Goal: Task Accomplishment & Management: Use online tool/utility

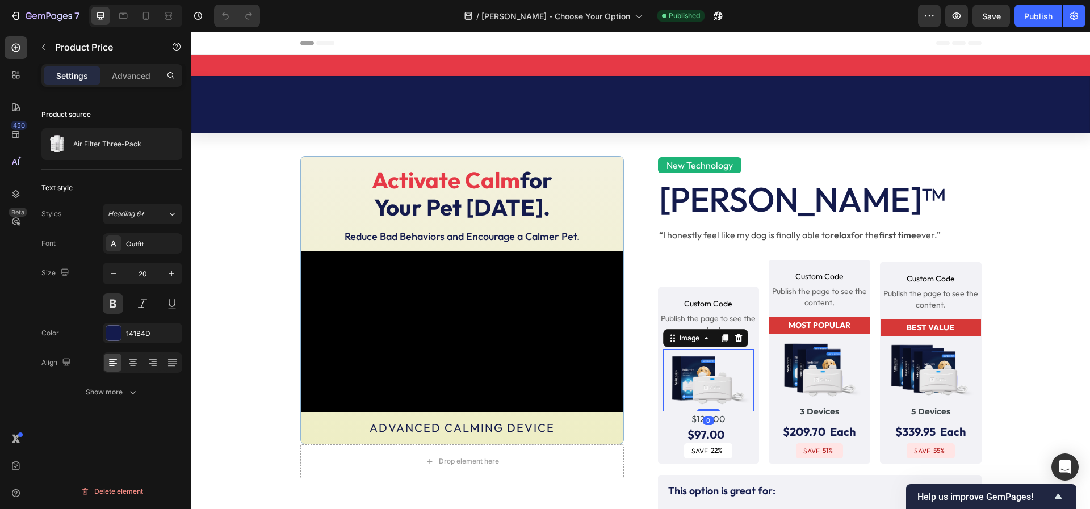
scroll to position [128, 0]
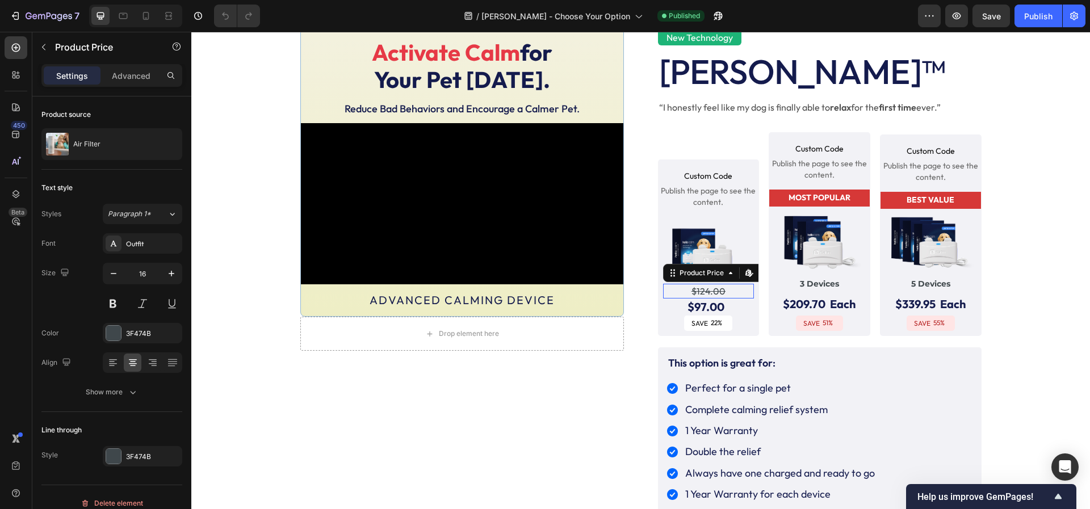
click at [714, 296] on div "$124.00 Product Price Edit content in Shopify 0 Product Price Edit content in S…" at bounding box center [708, 291] width 91 height 15
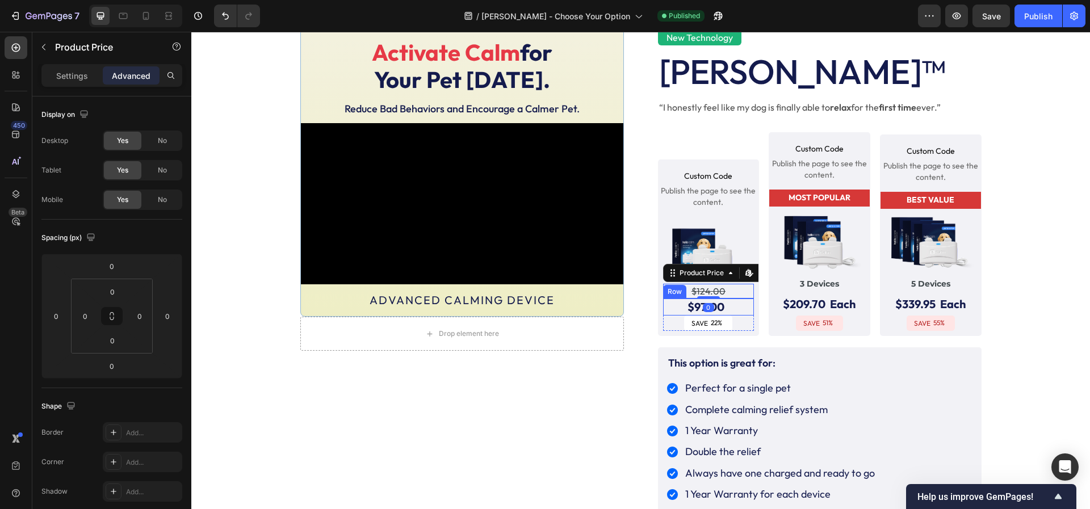
click at [681, 308] on div "$97.00 Product Price Product Price Text Block Row" at bounding box center [708, 307] width 91 height 17
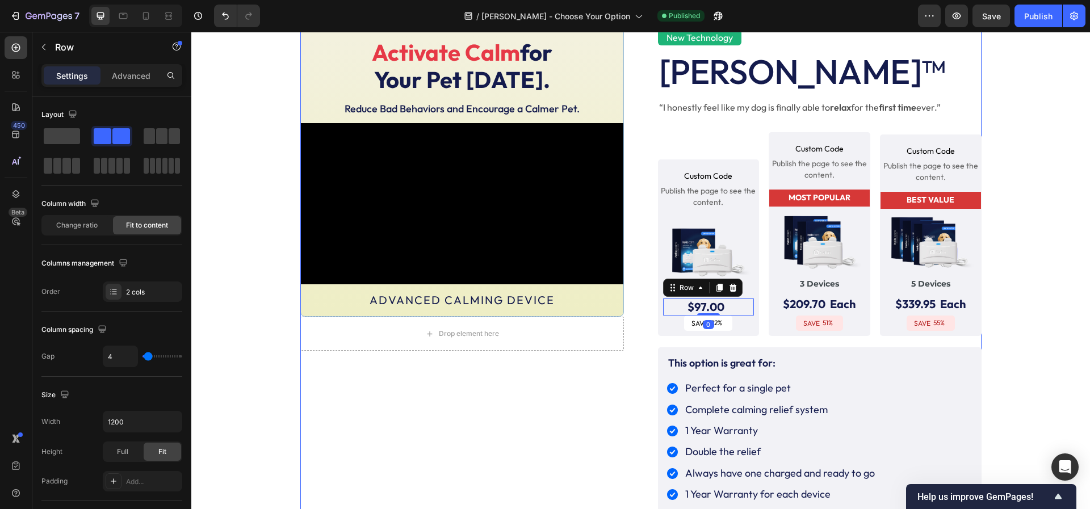
click at [651, 346] on div "New Technology Text Block . Text Block Row [PERSON_NAME]™ Heading “I honestly f…" at bounding box center [640, 376] width 681 height 741
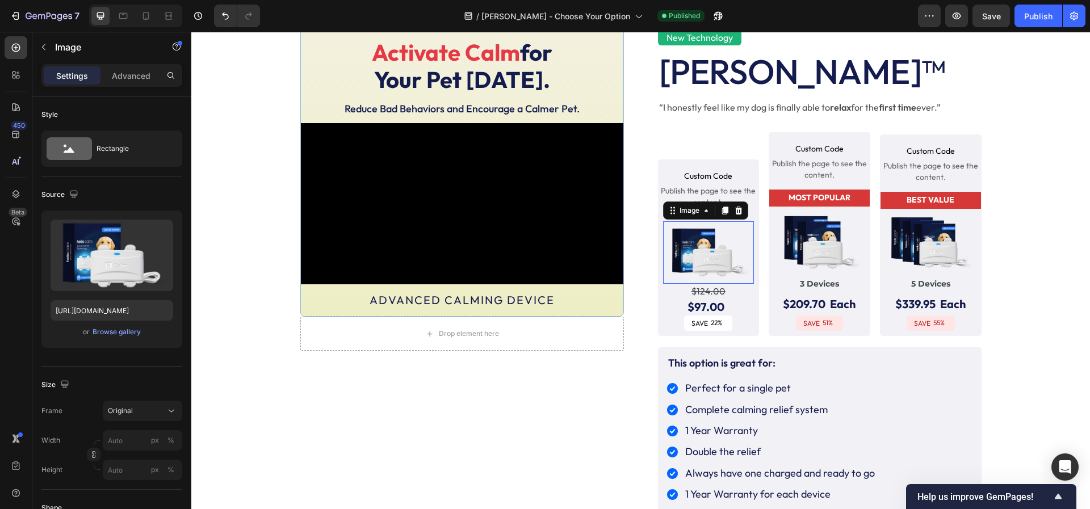
click at [664, 221] on div "Image 0" at bounding box center [708, 252] width 91 height 62
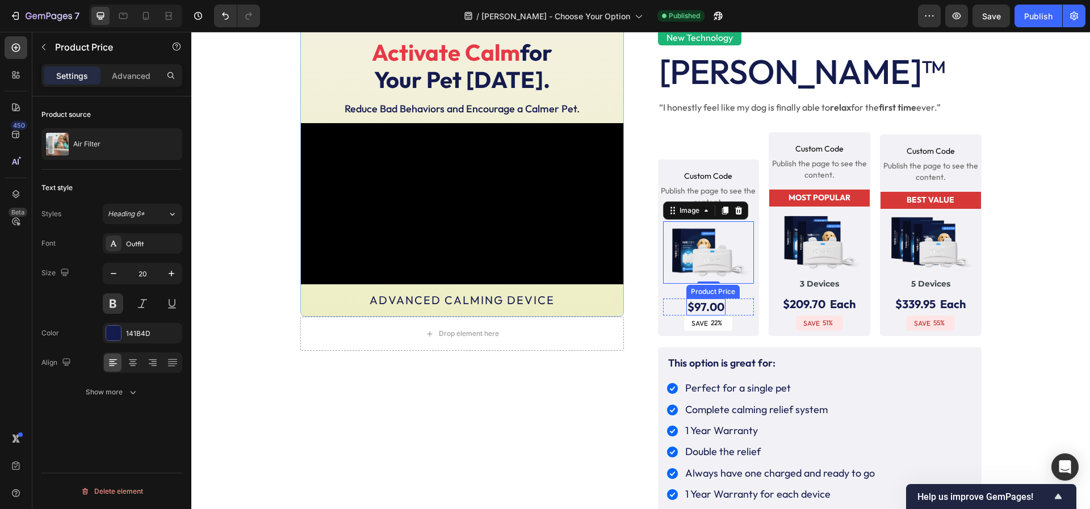
click at [689, 303] on div "$97.00" at bounding box center [705, 307] width 39 height 17
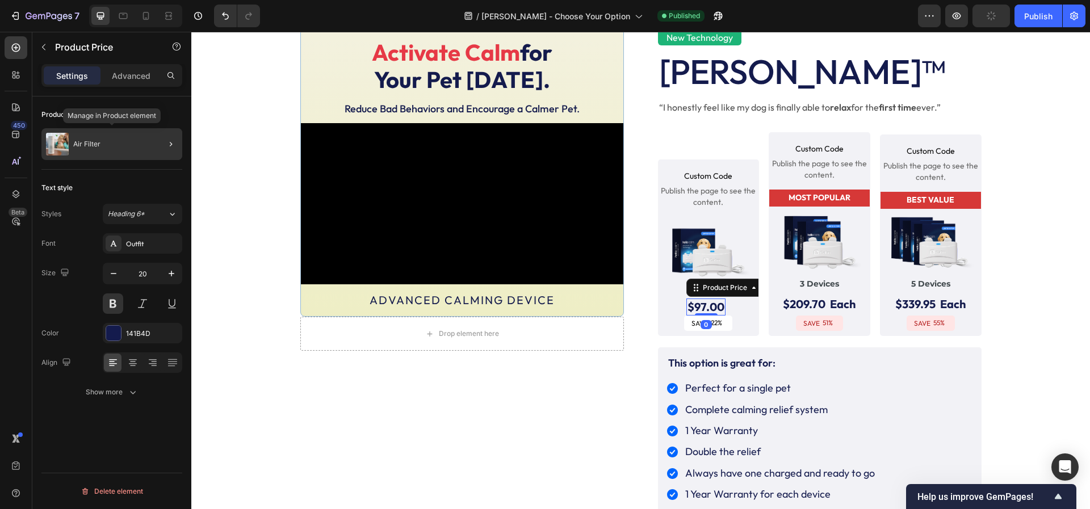
click at [101, 144] on div "Air Filter" at bounding box center [111, 144] width 141 height 32
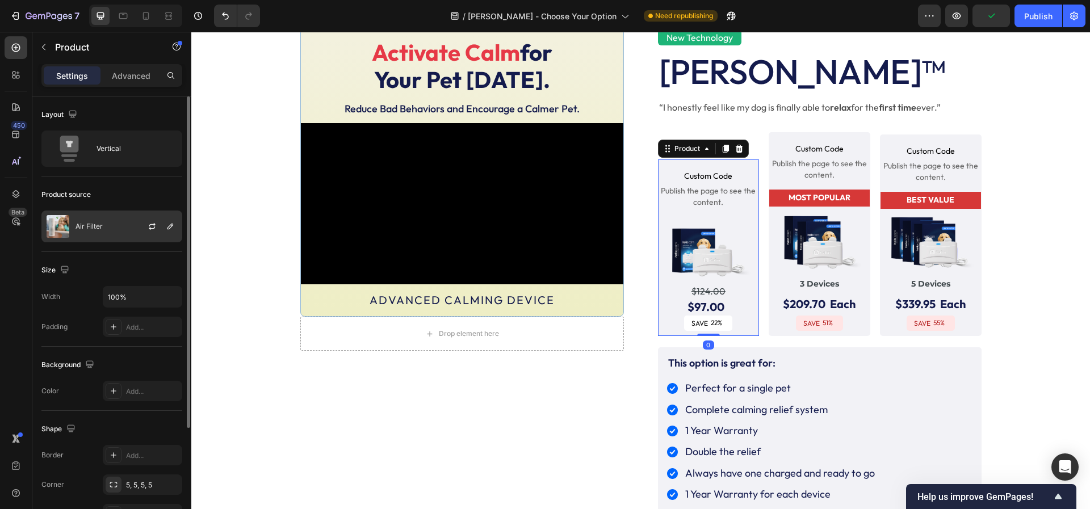
click at [110, 220] on div "Air Filter" at bounding box center [111, 227] width 141 height 32
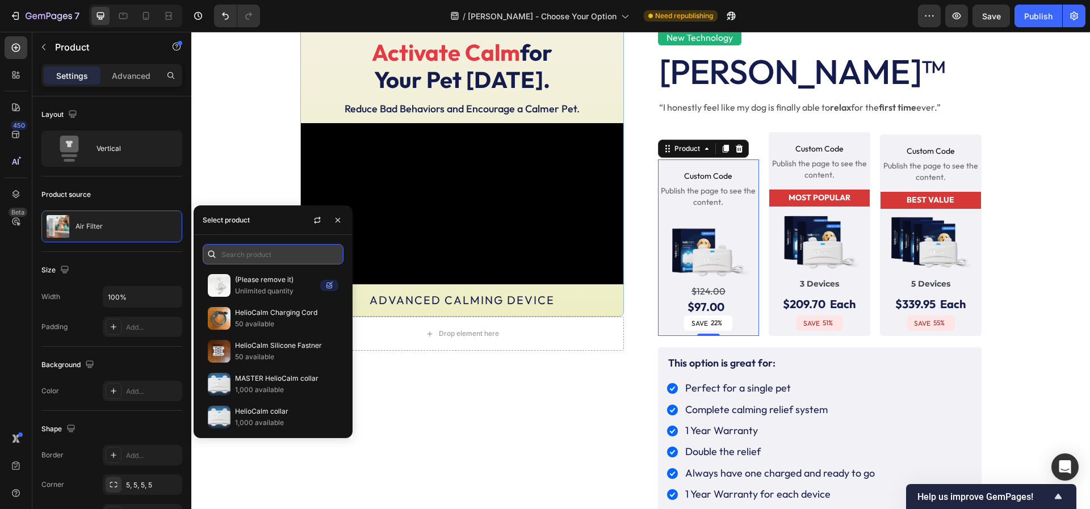
click at [285, 252] on input "text" at bounding box center [273, 254] width 141 height 20
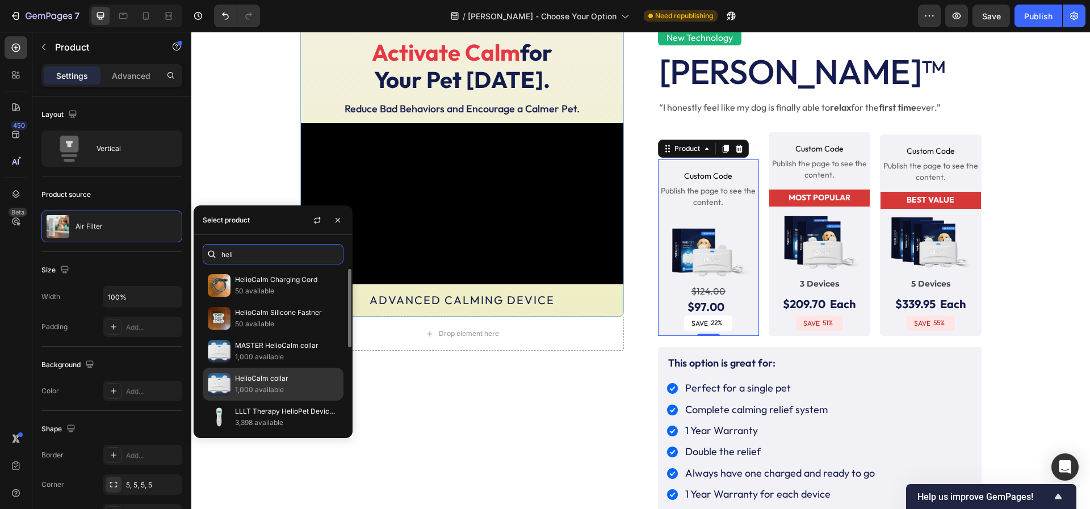
type input "heli"
click at [280, 378] on p "HelioCalm collar" at bounding box center [286, 378] width 103 height 11
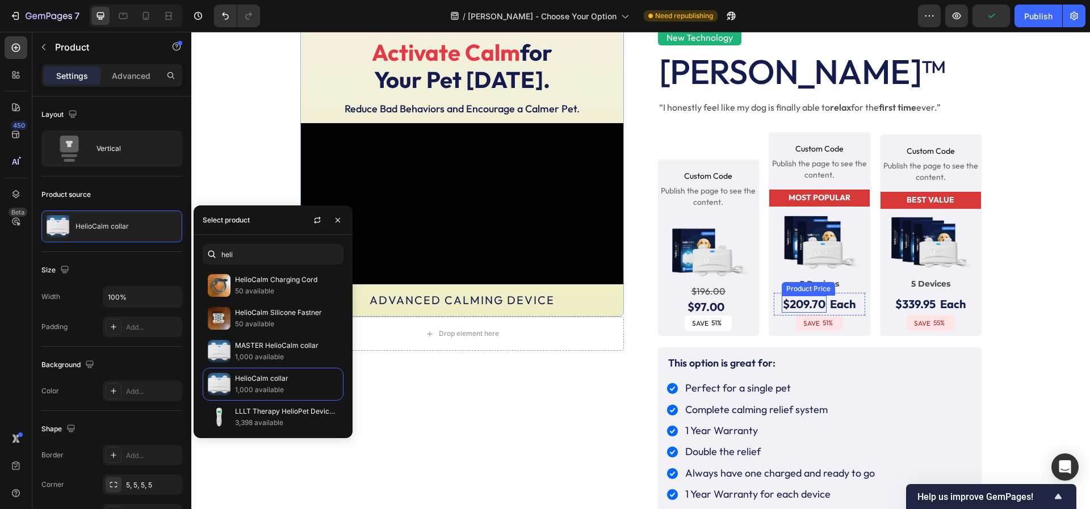
click at [805, 301] on div "$209.70" at bounding box center [804, 304] width 45 height 17
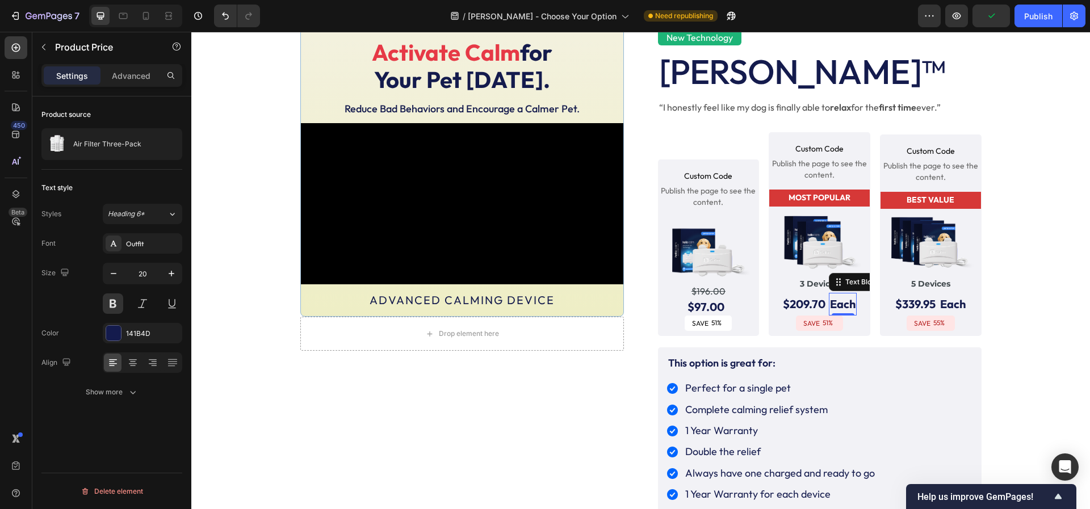
click at [849, 302] on p "Each" at bounding box center [843, 304] width 26 height 20
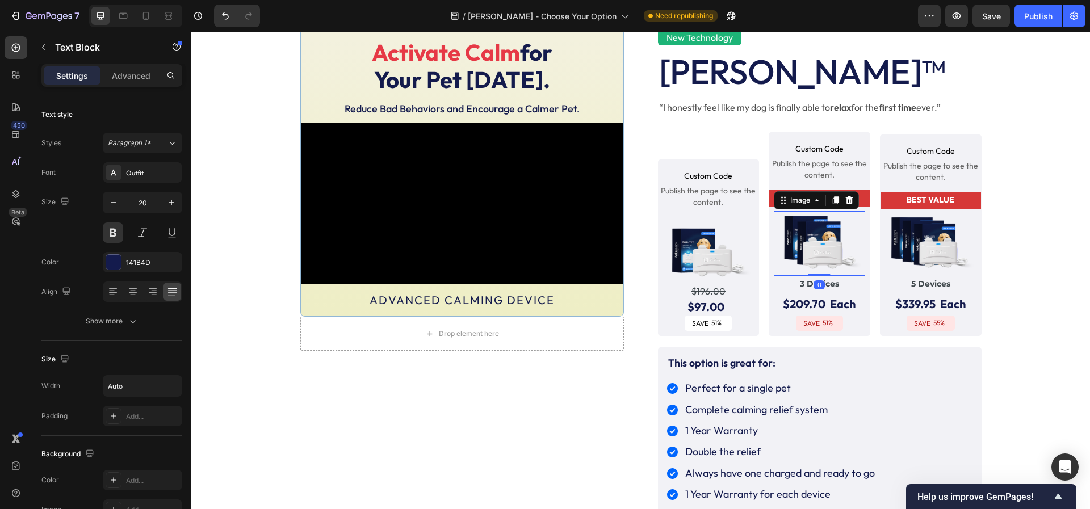
click at [805, 255] on img at bounding box center [819, 243] width 91 height 65
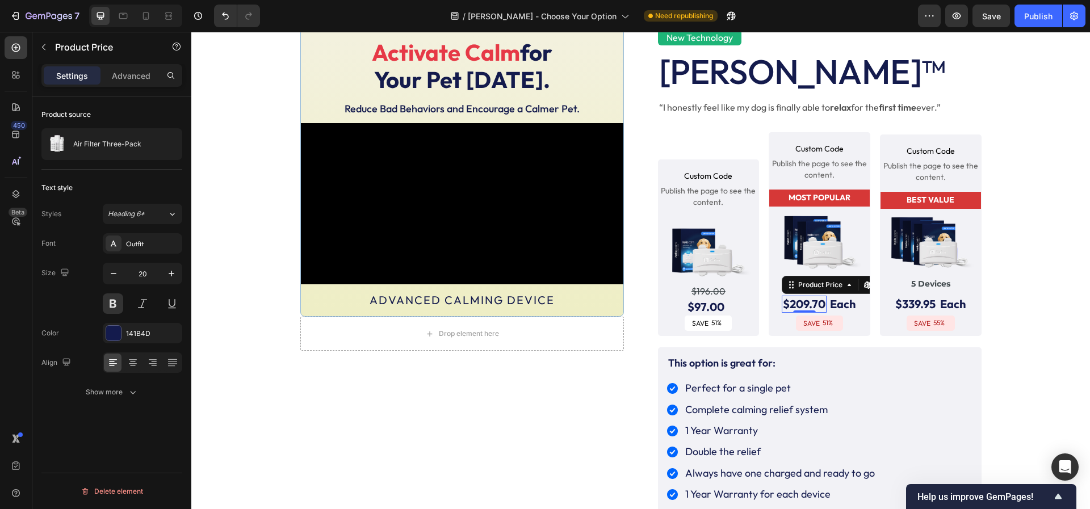
click at [797, 301] on div "$209.70" at bounding box center [804, 304] width 45 height 17
click at [102, 149] on div "Air Filter Three-Pack" at bounding box center [111, 144] width 141 height 32
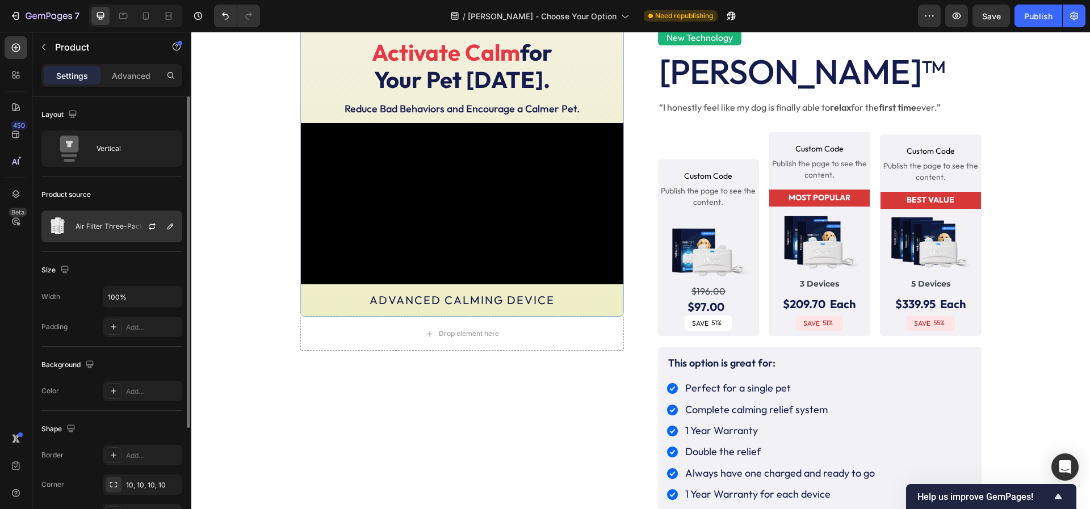
click at [86, 220] on div "Air Filter Three-Pack" at bounding box center [111, 227] width 141 height 32
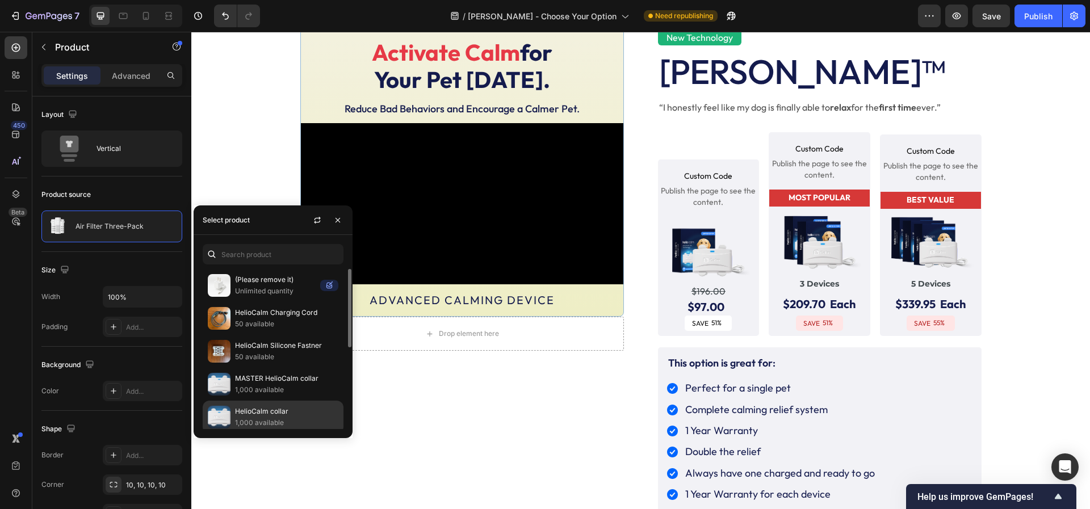
click at [244, 419] on p "1,000 available" at bounding box center [286, 422] width 103 height 11
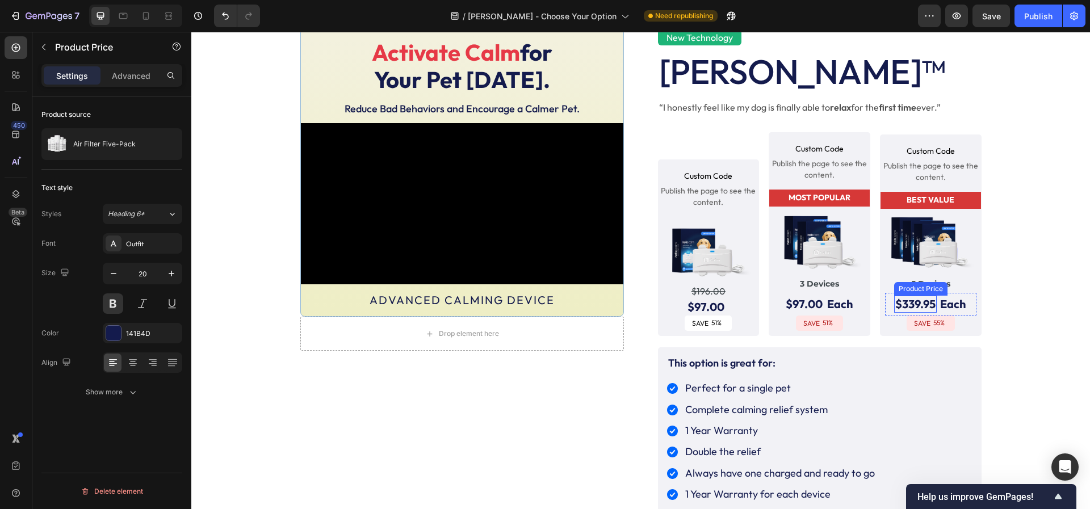
click at [923, 305] on div "$339.95" at bounding box center [915, 304] width 43 height 17
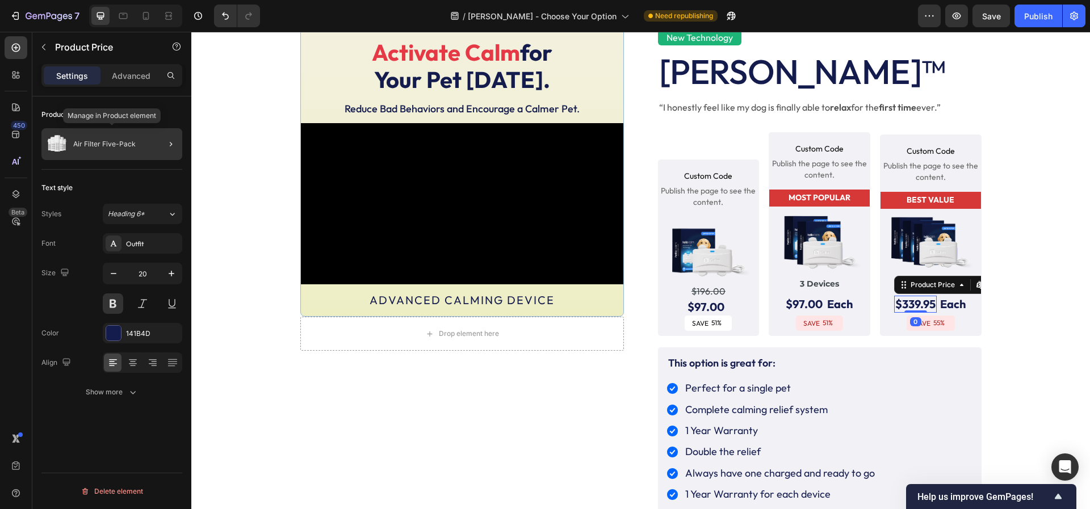
click at [139, 148] on div "Air Filter Five-Pack" at bounding box center [111, 144] width 141 height 32
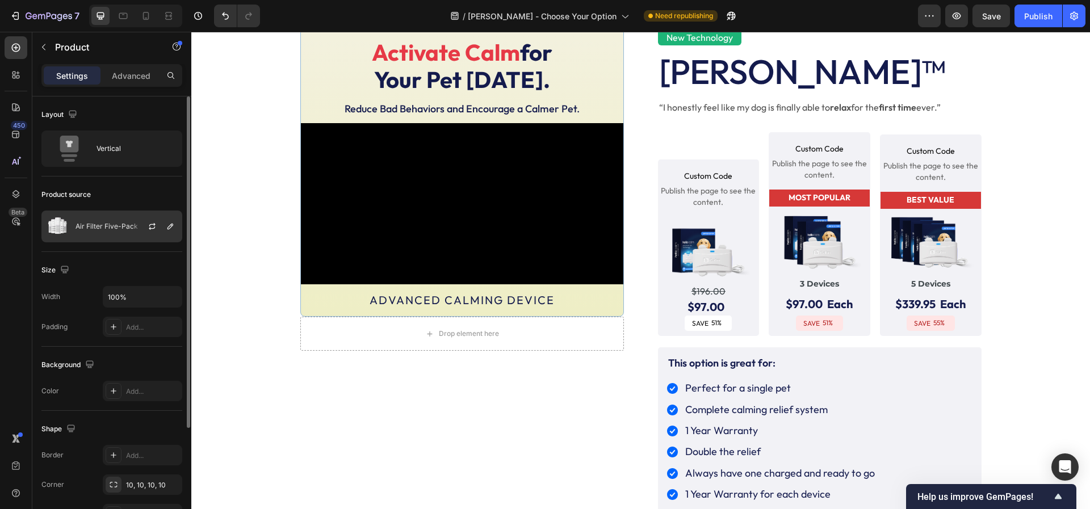
click at [112, 223] on p "Air Filter Five-Pack" at bounding box center [107, 227] width 62 height 8
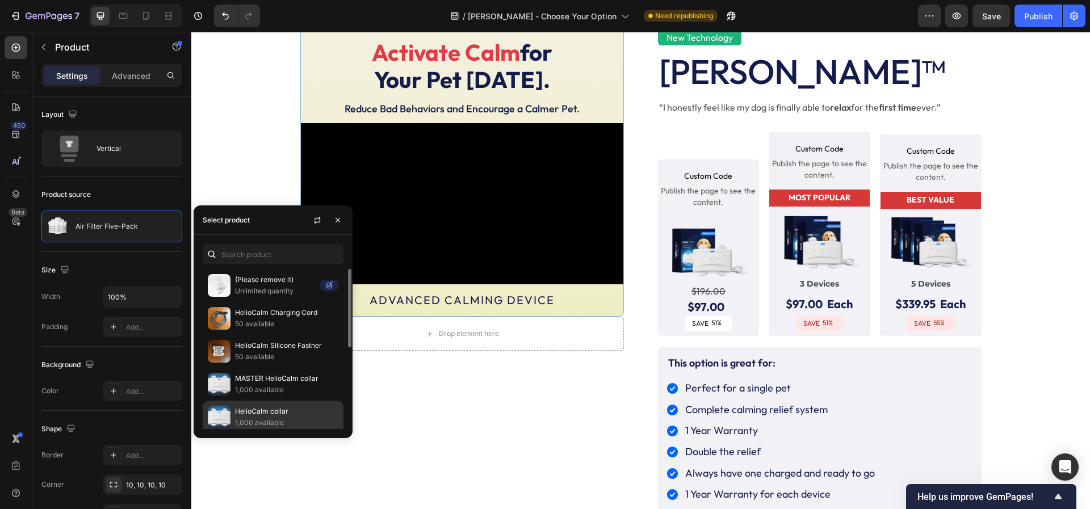
click at [231, 409] on div "HelioCalm collar 1,000 available" at bounding box center [273, 417] width 141 height 33
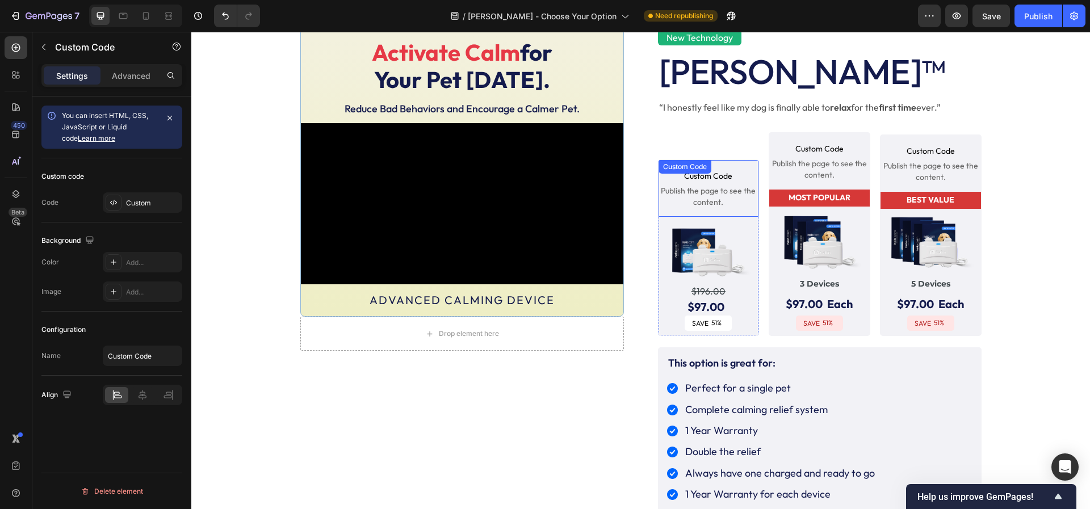
click at [713, 189] on span "Publish the page to see the content." at bounding box center [709, 196] width 100 height 23
click at [907, 167] on span "Publish the page to see the content." at bounding box center [931, 171] width 100 height 23
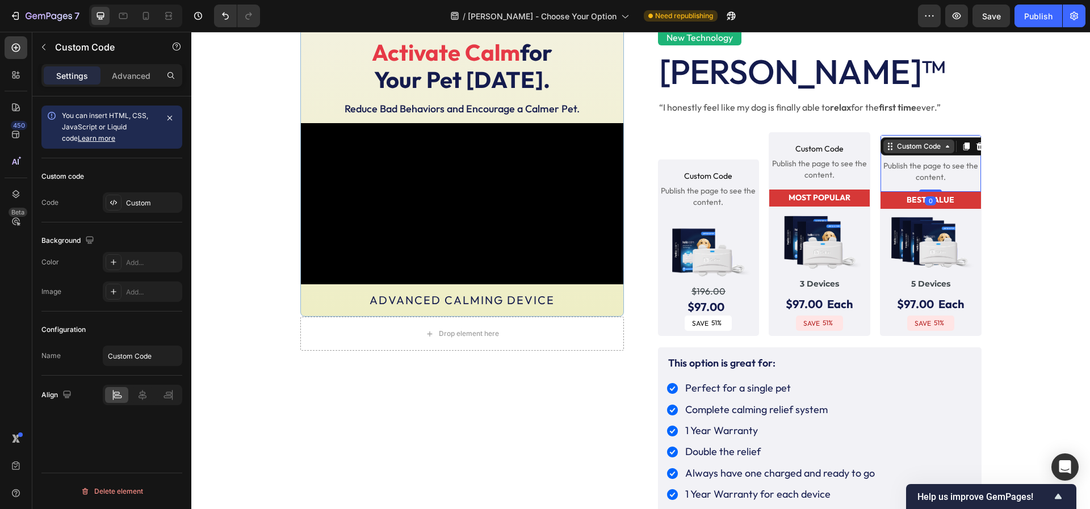
click at [895, 148] on div "Custom Code" at bounding box center [919, 146] width 48 height 10
click at [908, 148] on div "Custom Code" at bounding box center [919, 146] width 48 height 10
click at [132, 202] on div "Custom" at bounding box center [152, 203] width 53 height 10
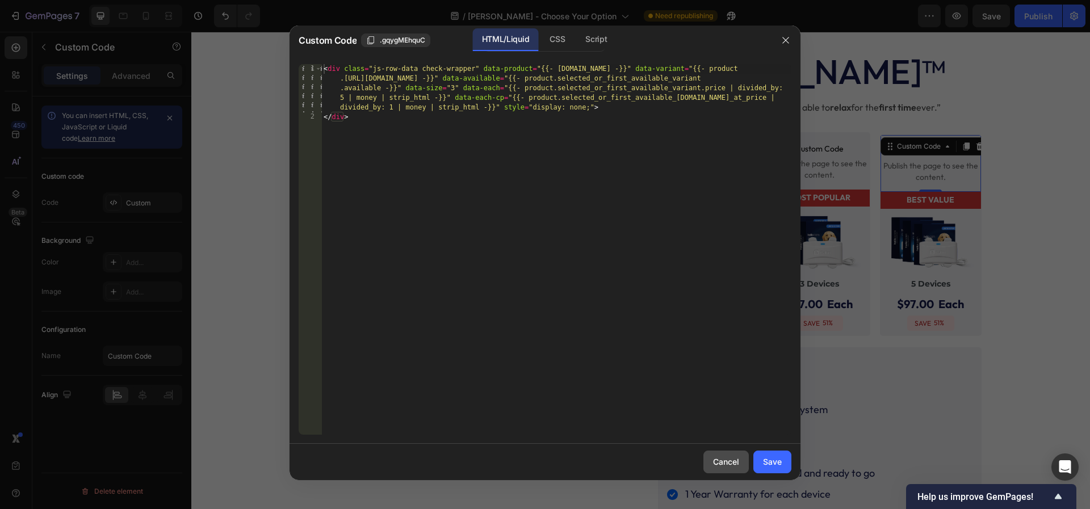
click at [718, 469] on button "Cancel" at bounding box center [725, 462] width 45 height 23
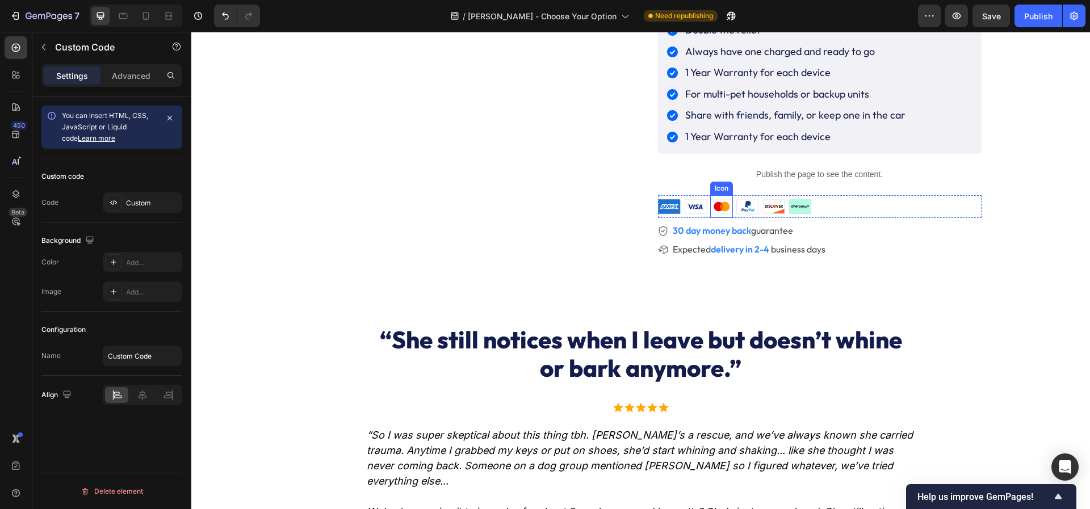
scroll to position [484, 0]
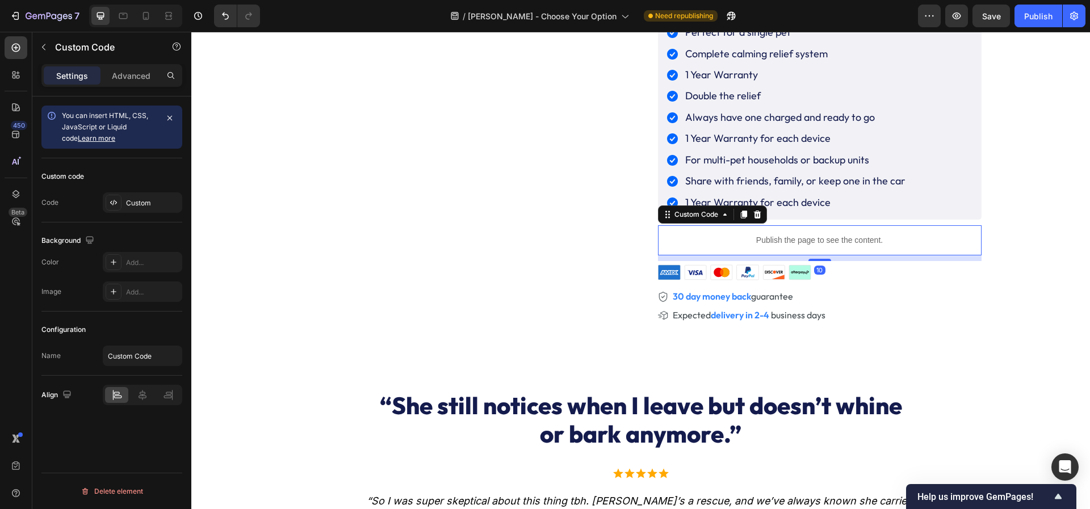
click at [681, 226] on div "Publish the page to see the content." at bounding box center [820, 240] width 324 height 30
click at [682, 228] on div "Publish the page to see the content." at bounding box center [820, 240] width 324 height 30
click at [682, 213] on div "Custom Code" at bounding box center [696, 215] width 48 height 10
click at [124, 202] on div "Custom" at bounding box center [142, 202] width 79 height 20
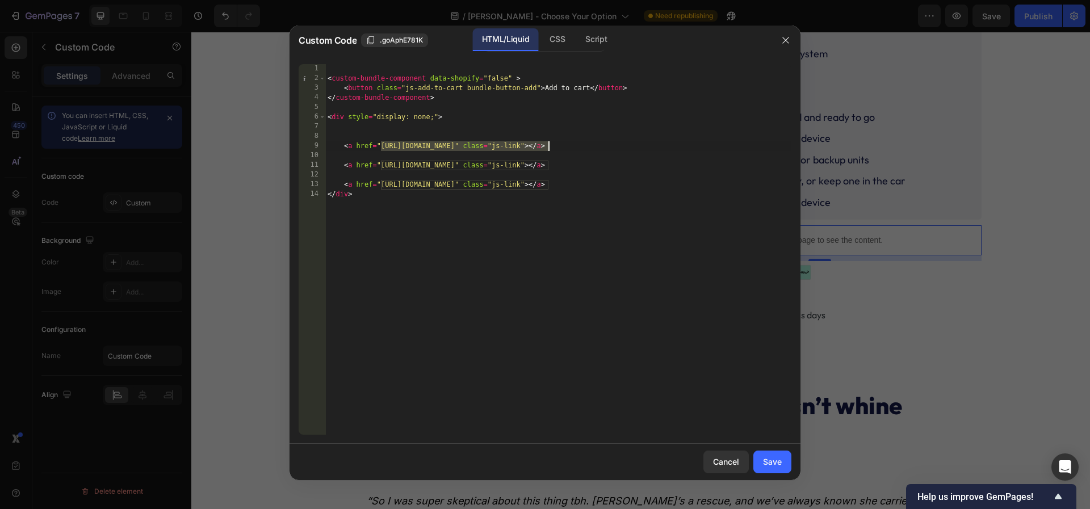
drag, startPoint x: 382, startPoint y: 146, endPoint x: 547, endPoint y: 149, distance: 164.7
click at [547, 149] on div "< custom-bundle-component data-shopify = "false" > < button class = "js-add-to-…" at bounding box center [558, 259] width 466 height 390
paste textarea "calm"
drag, startPoint x: 566, startPoint y: 144, endPoint x: 593, endPoint y: 149, distance: 28.3
click at [593, 148] on div "< custom-bundle-component data-shopify = "false" > < button class = "js-add-to-…" at bounding box center [558, 259] width 466 height 390
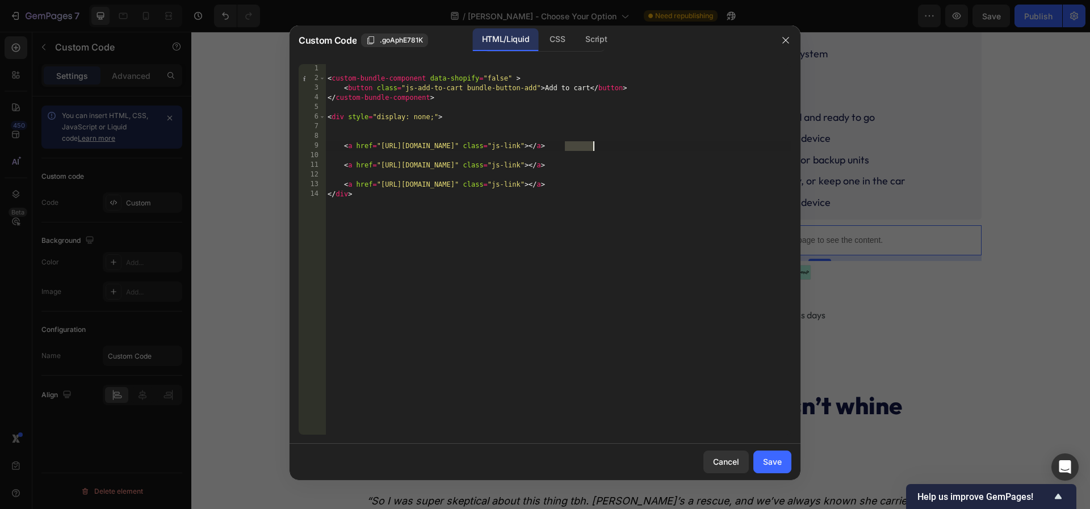
paste textarea "3192528"
drag, startPoint x: 382, startPoint y: 146, endPoint x: 544, endPoint y: 150, distance: 162.4
click at [544, 150] on div "< custom-bundle-component data-shopify = "false" > < button class = "js-add-to-…" at bounding box center [558, 259] width 466 height 390
drag, startPoint x: 381, startPoint y: 167, endPoint x: 547, endPoint y: 168, distance: 165.8
click at [547, 168] on div "< custom-bundle-component data-shopify = "false" > < button class = "js-add-to-…" at bounding box center [558, 259] width 466 height 390
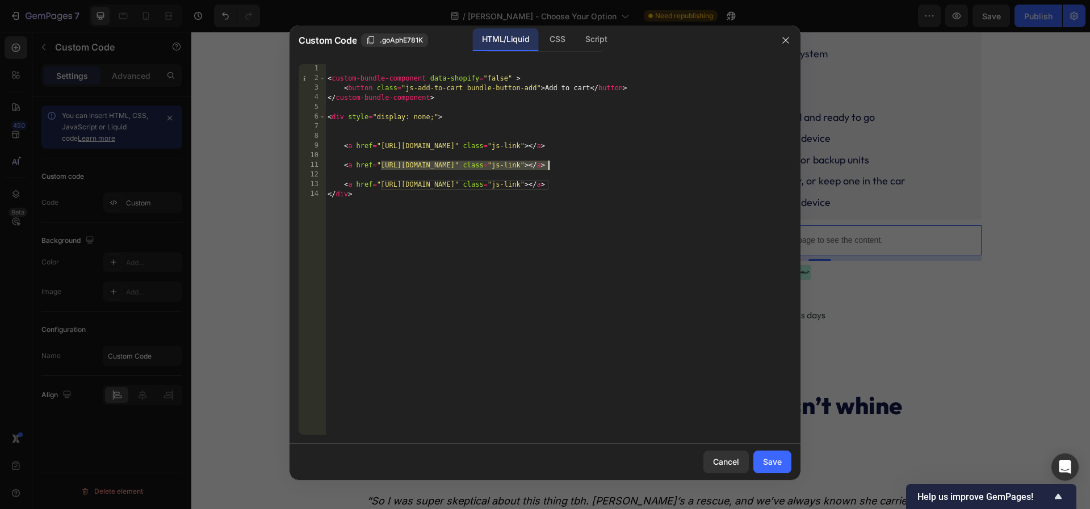
paste textarea "calm"
drag, startPoint x: 382, startPoint y: 182, endPoint x: 547, endPoint y: 186, distance: 165.3
click at [547, 186] on div "< custom-bundle-component data-shopify = "false" > < button class = "js-add-to-…" at bounding box center [558, 259] width 466 height 390
paste textarea "calm"
drag, startPoint x: 566, startPoint y: 166, endPoint x: 590, endPoint y: 167, distance: 24.4
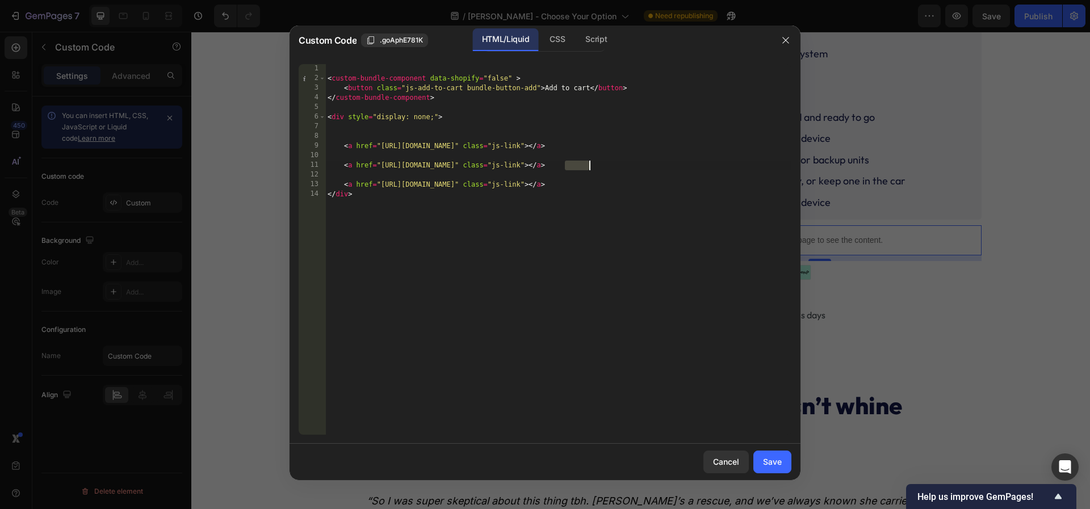
click at [590, 167] on div "< custom-bundle-component data-shopify = "false" > < button class = "js-add-to-…" at bounding box center [558, 259] width 466 height 390
drag, startPoint x: 593, startPoint y: 167, endPoint x: 567, endPoint y: 166, distance: 26.7
click at [567, 166] on div "< custom-bundle-component data-shopify = "false" > < button class = "js-add-to-…" at bounding box center [558, 259] width 466 height 390
paste textarea "3193298"
drag, startPoint x: 564, startPoint y: 186, endPoint x: 593, endPoint y: 187, distance: 29.0
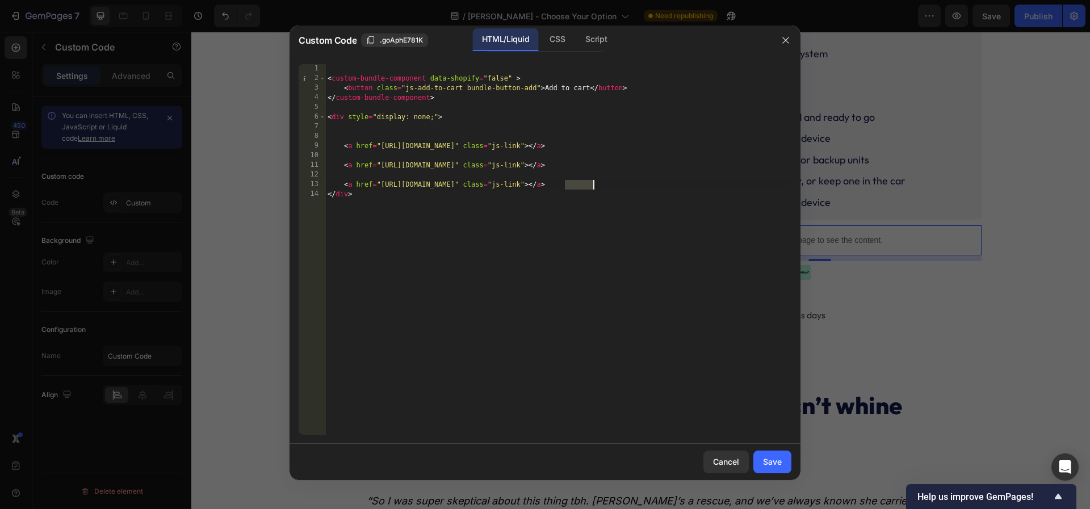
click at [593, 187] on div "< custom-bundle-component data-shopify = "false" > < button class = "js-add-to-…" at bounding box center [558, 259] width 466 height 390
paste textarea "3193299"
type textarea "<a href="https://offer.heliopet.com/checkout-calm?pid=3193299" class="js-link">…"
click at [766, 467] on div "Save" at bounding box center [772, 462] width 19 height 12
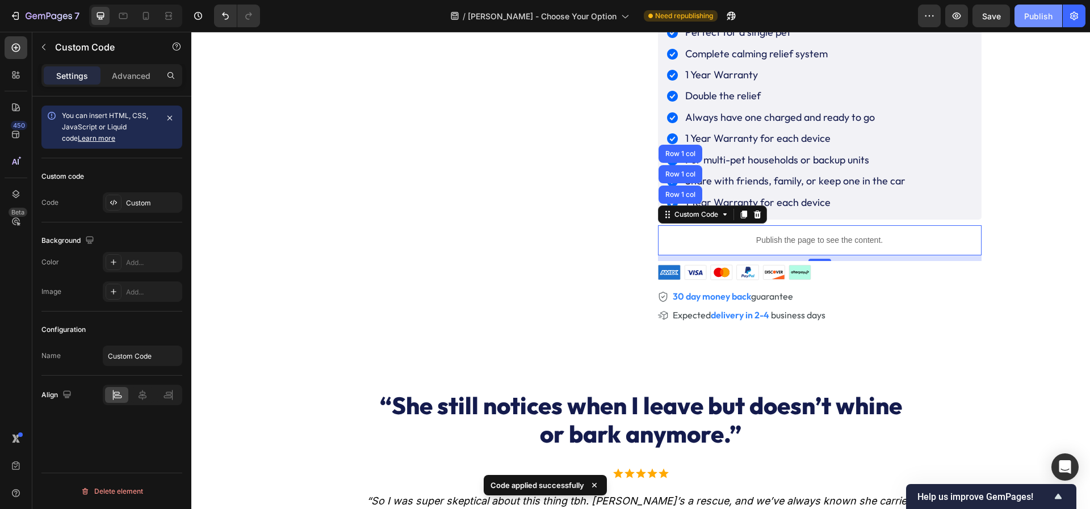
click at [1038, 22] on button "Publish" at bounding box center [1039, 16] width 48 height 23
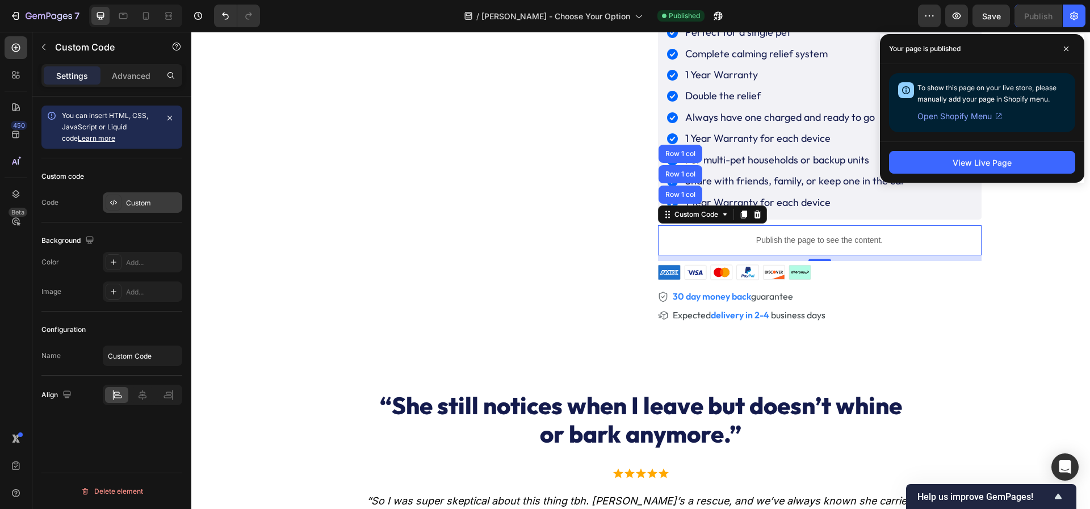
click at [138, 204] on div "Custom" at bounding box center [152, 203] width 53 height 10
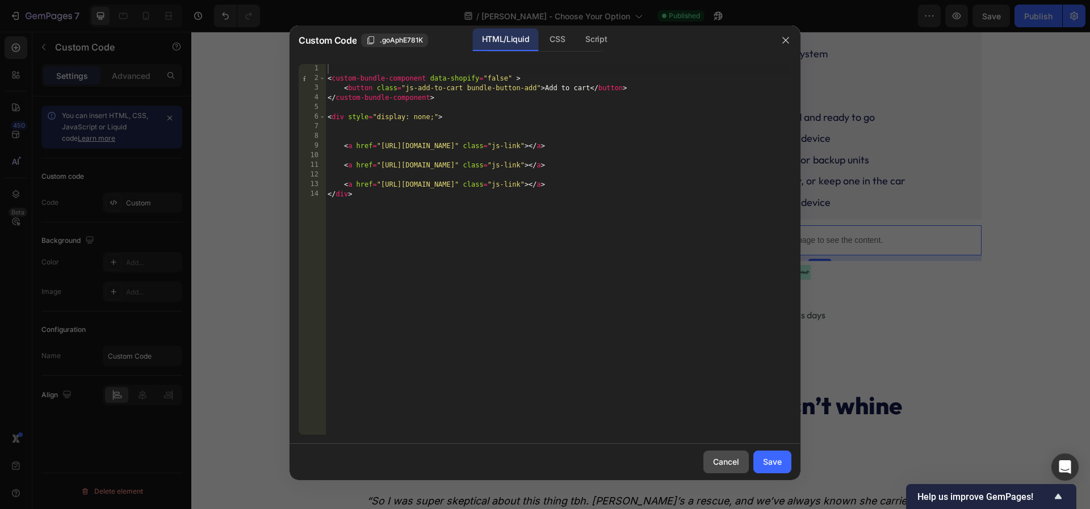
click at [722, 455] on button "Cancel" at bounding box center [725, 462] width 45 height 23
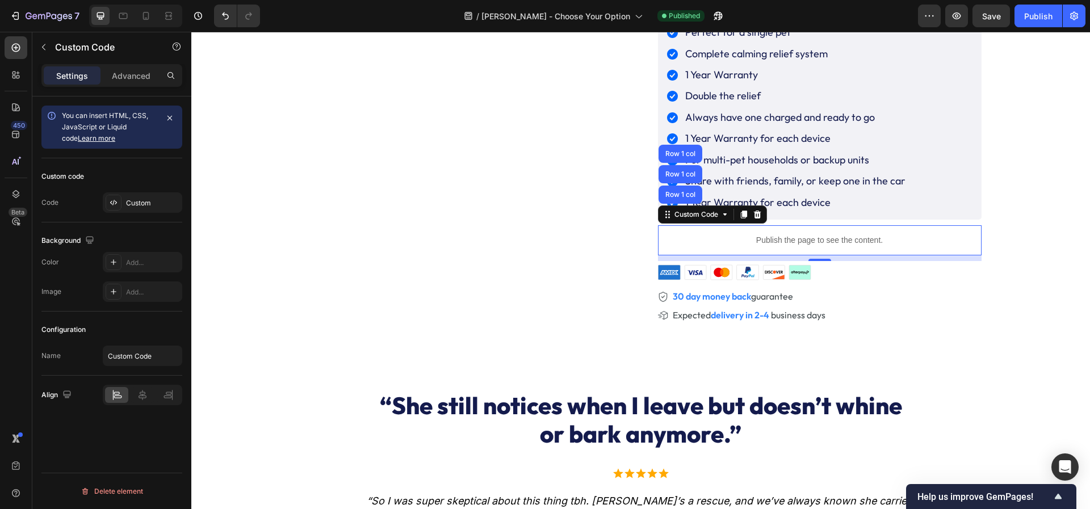
click at [707, 237] on p "Publish the page to see the content." at bounding box center [820, 240] width 324 height 12
click at [112, 354] on input "Custom Code" at bounding box center [142, 356] width 79 height 20
click at [122, 70] on p "Advanced" at bounding box center [131, 76] width 39 height 12
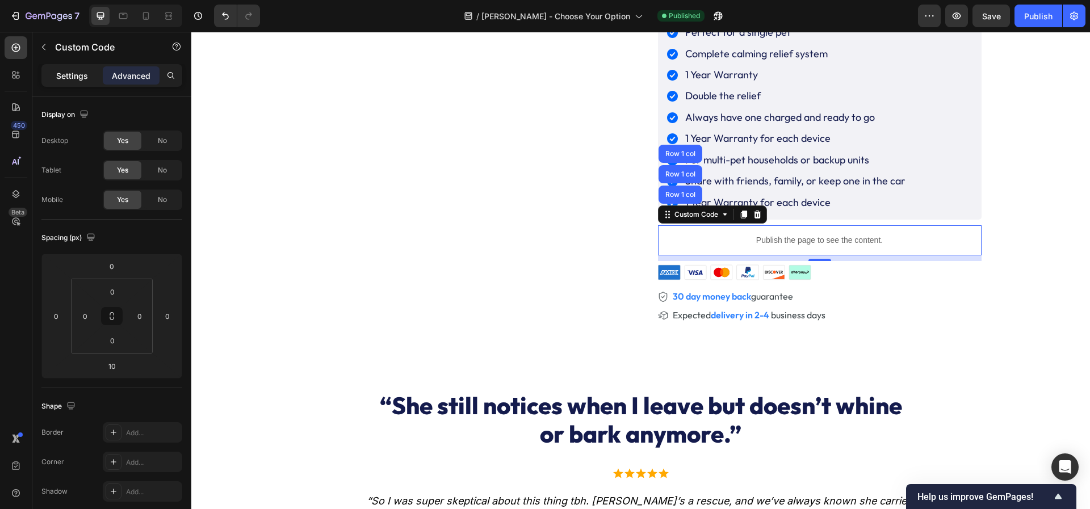
click at [68, 73] on p "Settings" at bounding box center [72, 76] width 32 height 12
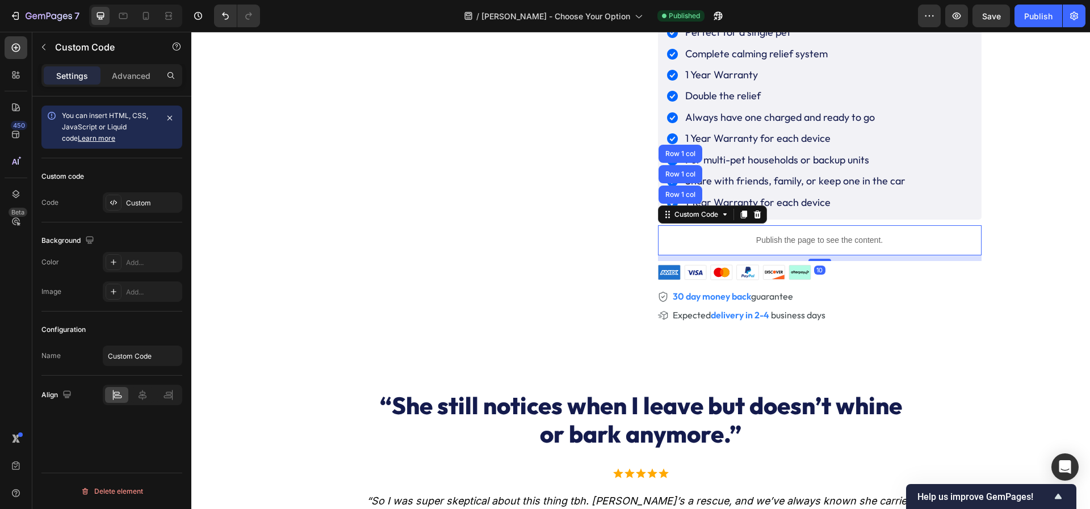
click at [732, 240] on p "Publish the page to see the content." at bounding box center [820, 240] width 324 height 12
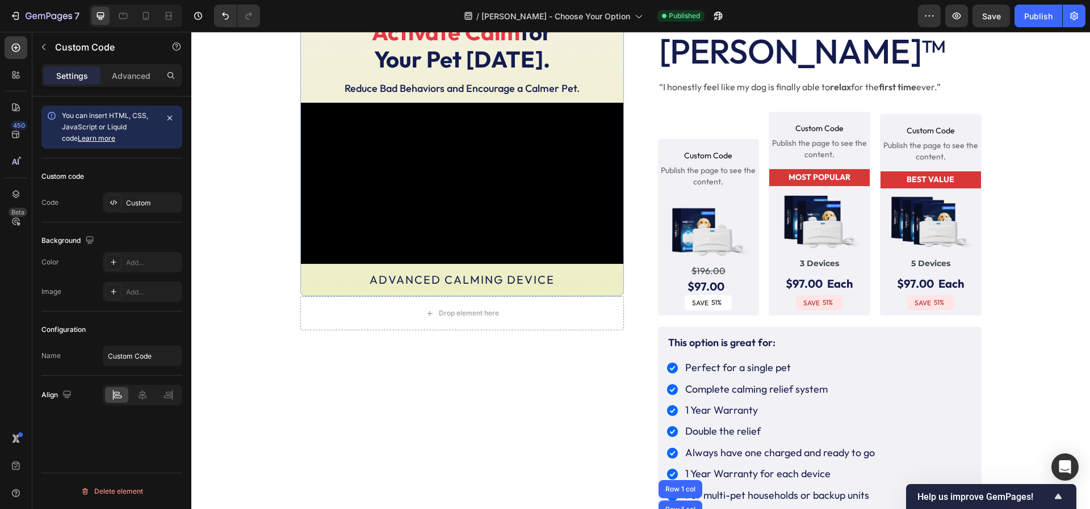
scroll to position [0, 0]
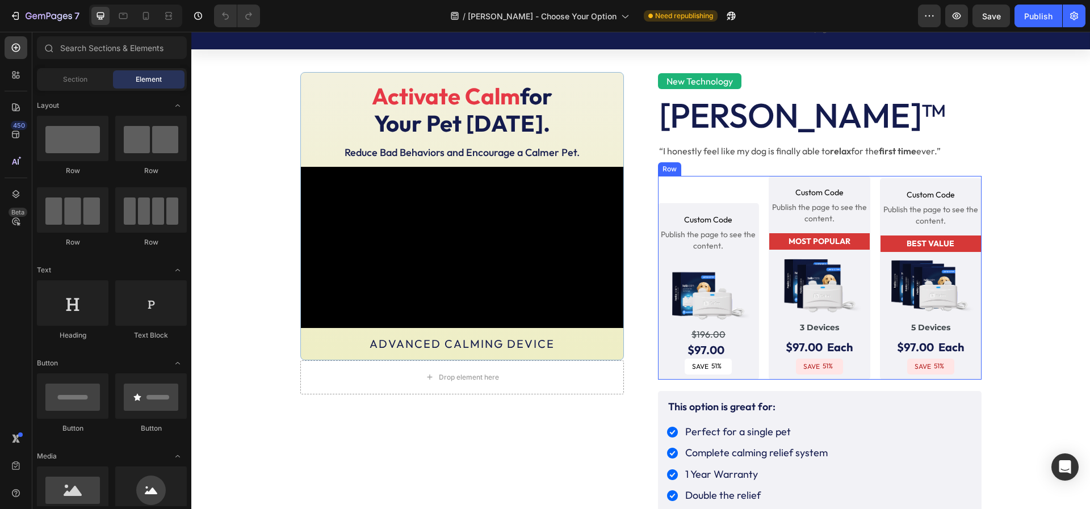
scroll to position [86, 0]
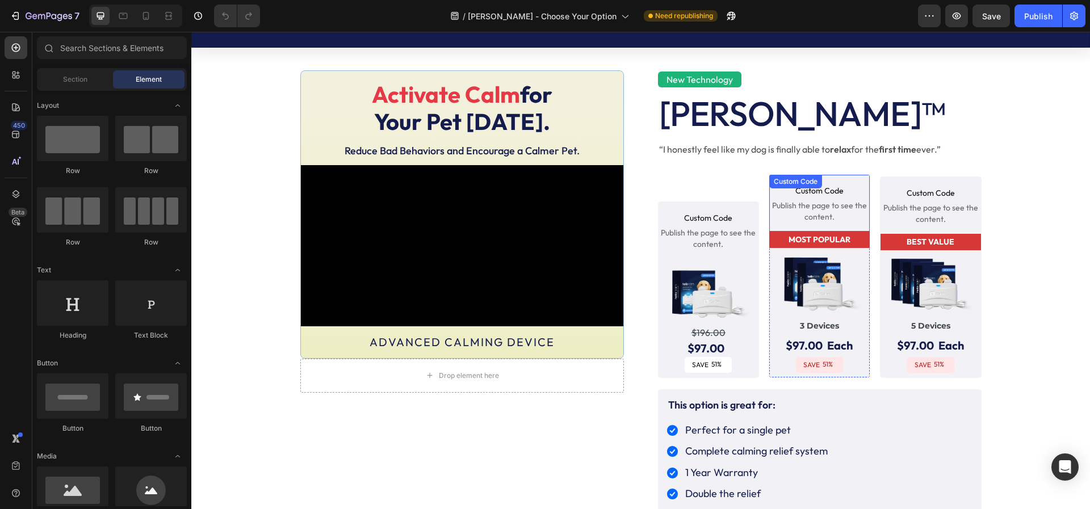
click at [801, 208] on span "Publish the page to see the content." at bounding box center [819, 211] width 100 height 23
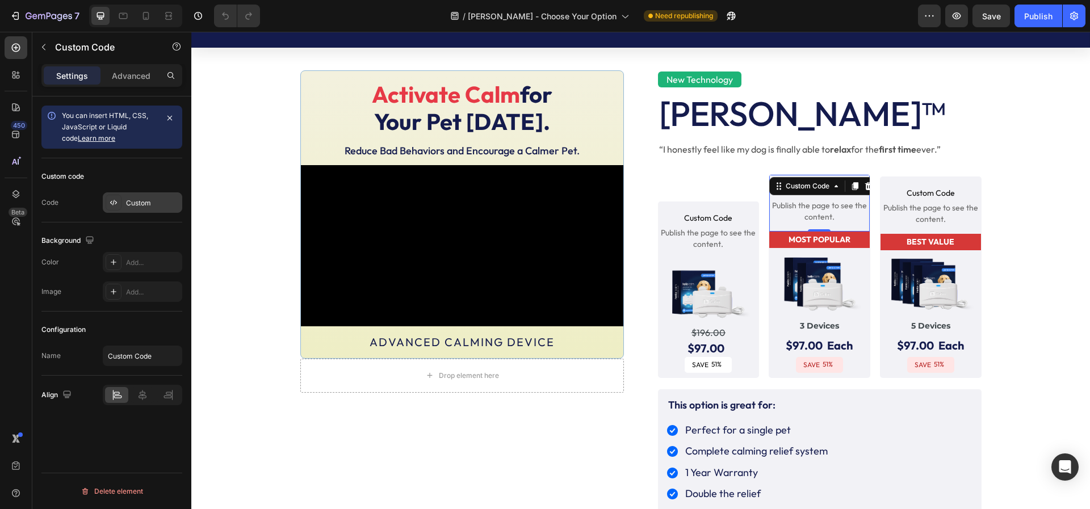
click at [143, 204] on div "Custom" at bounding box center [152, 203] width 53 height 10
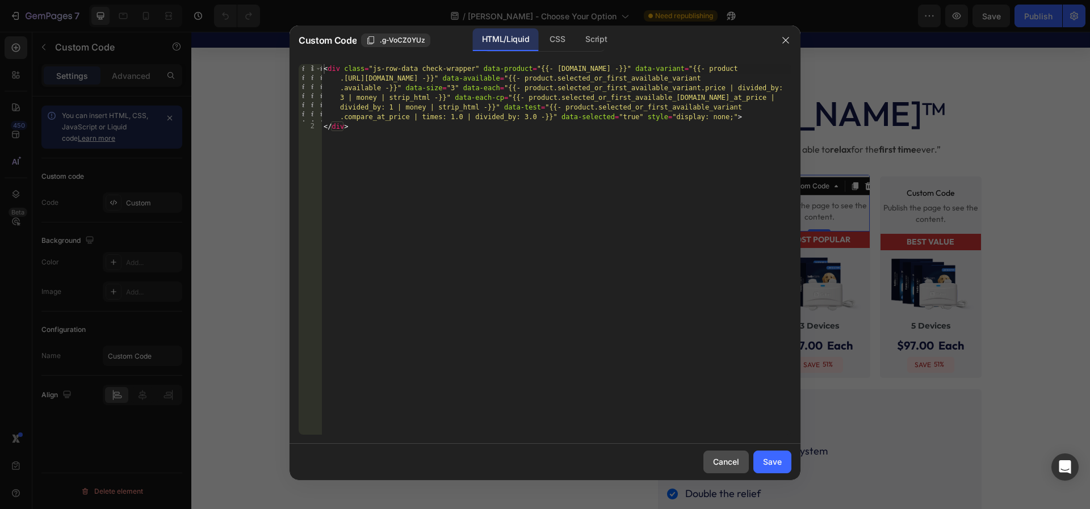
click at [717, 463] on div "Cancel" at bounding box center [726, 462] width 26 height 12
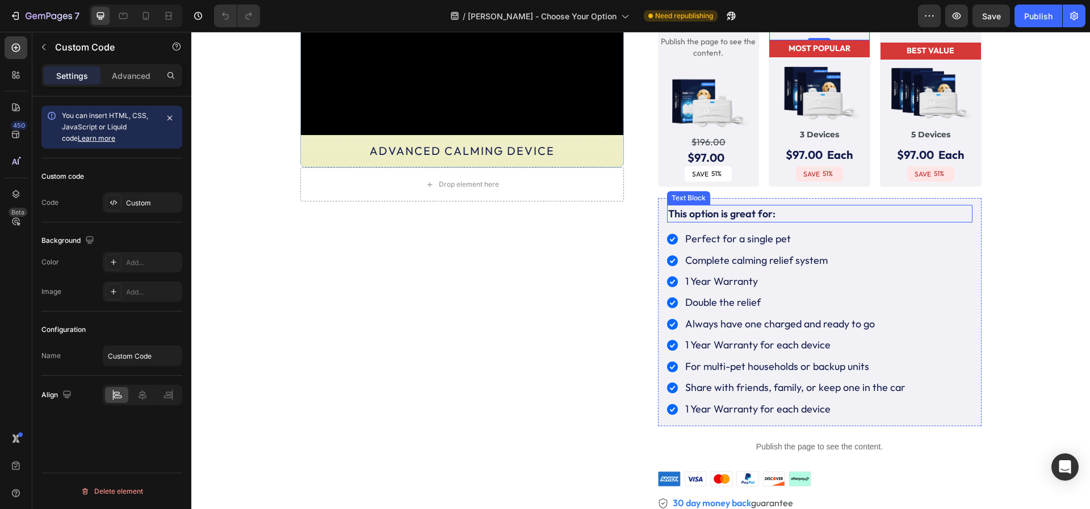
scroll to position [455, 0]
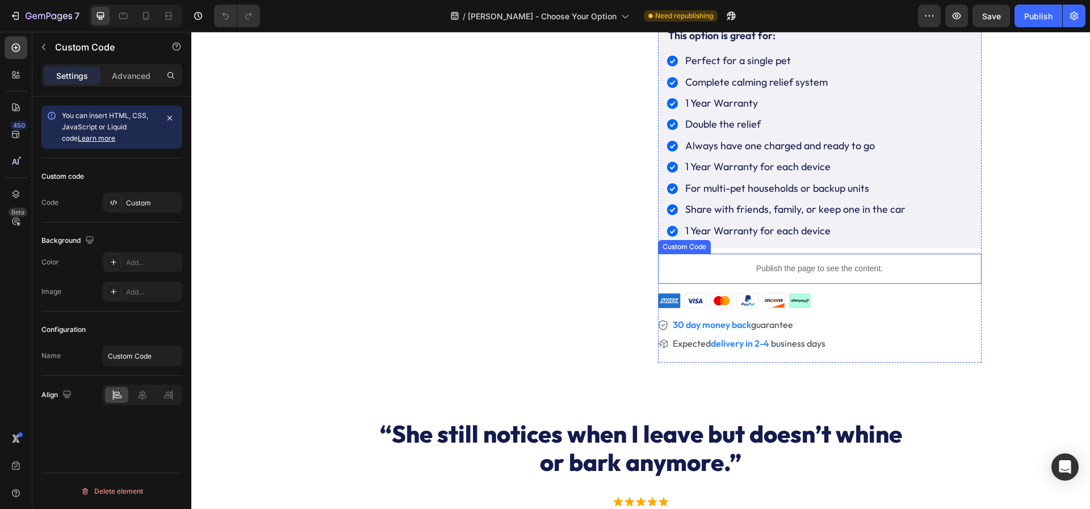
click at [717, 263] on p "Publish the page to see the content." at bounding box center [820, 269] width 324 height 12
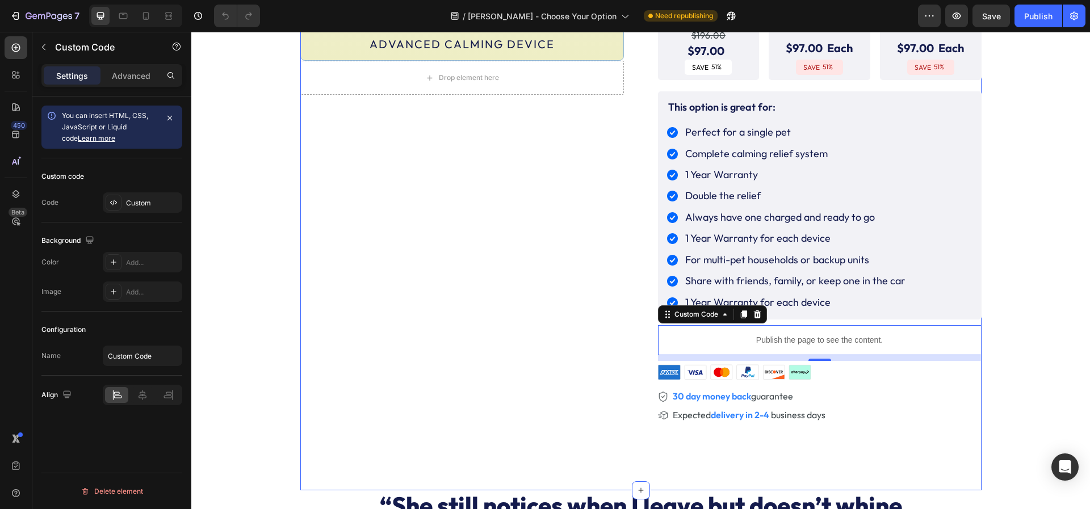
scroll to position [384, 0]
click at [148, 199] on div "Custom" at bounding box center [152, 203] width 53 height 10
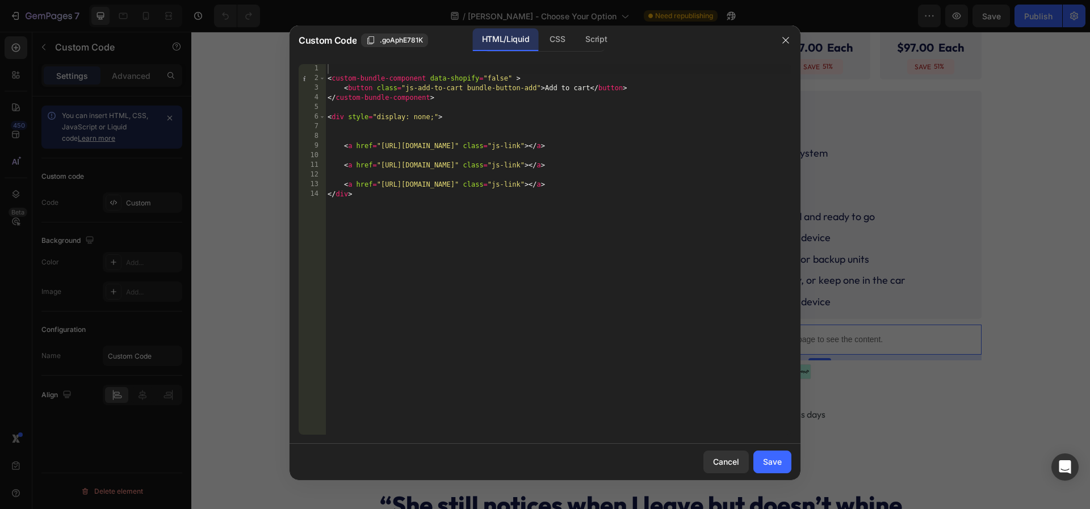
type textarea "<a href="[URL][DOMAIN_NAME]" class="js-link"></a>"
drag, startPoint x: 380, startPoint y: 144, endPoint x: 594, endPoint y: 149, distance: 214.1
click at [594, 149] on div "< custom-bundle-component data-shopify = "false" > < button class = "js-add-to-…" at bounding box center [558, 259] width 466 height 390
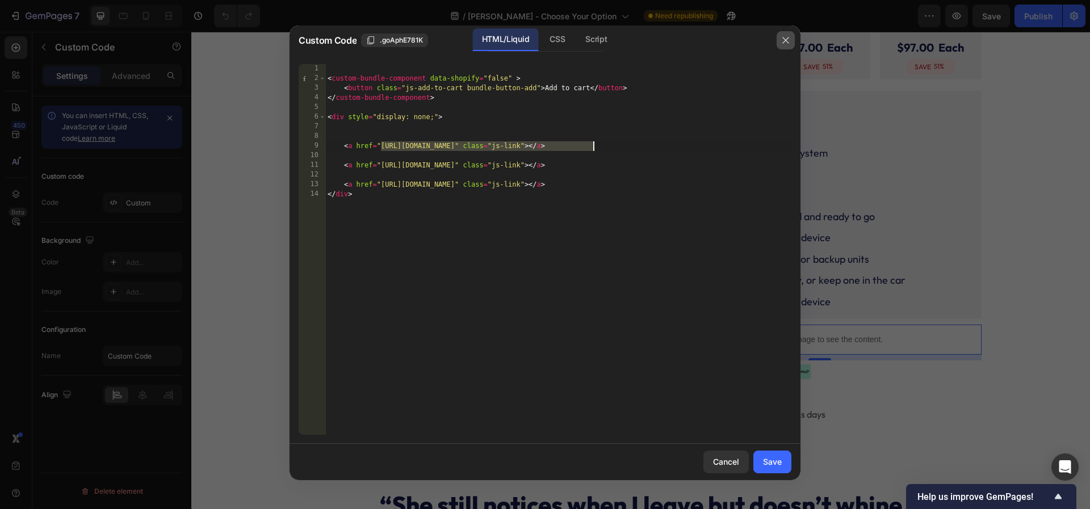
click at [789, 39] on icon "button" at bounding box center [785, 40] width 9 height 9
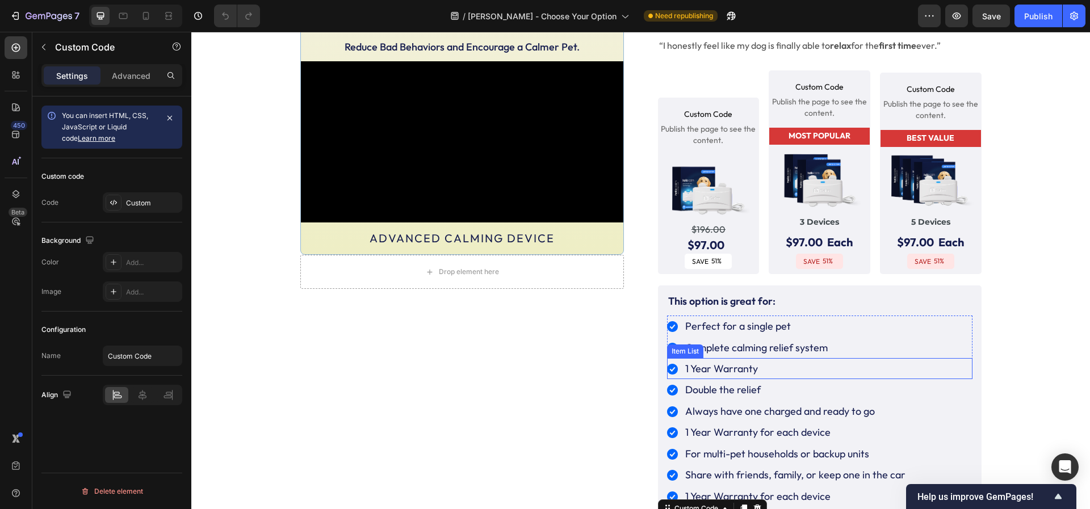
scroll to position [0, 0]
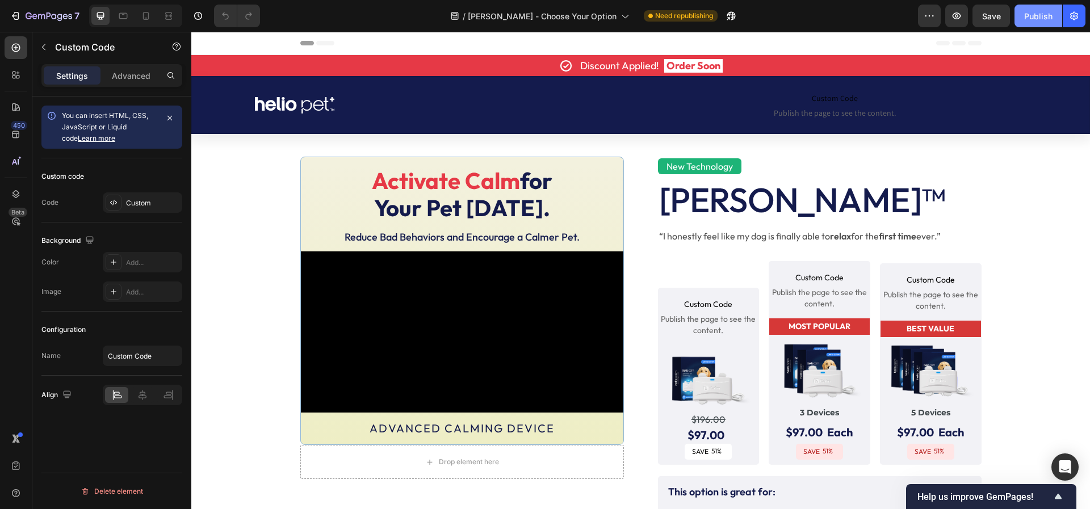
click at [1042, 18] on div "Publish" at bounding box center [1038, 16] width 28 height 12
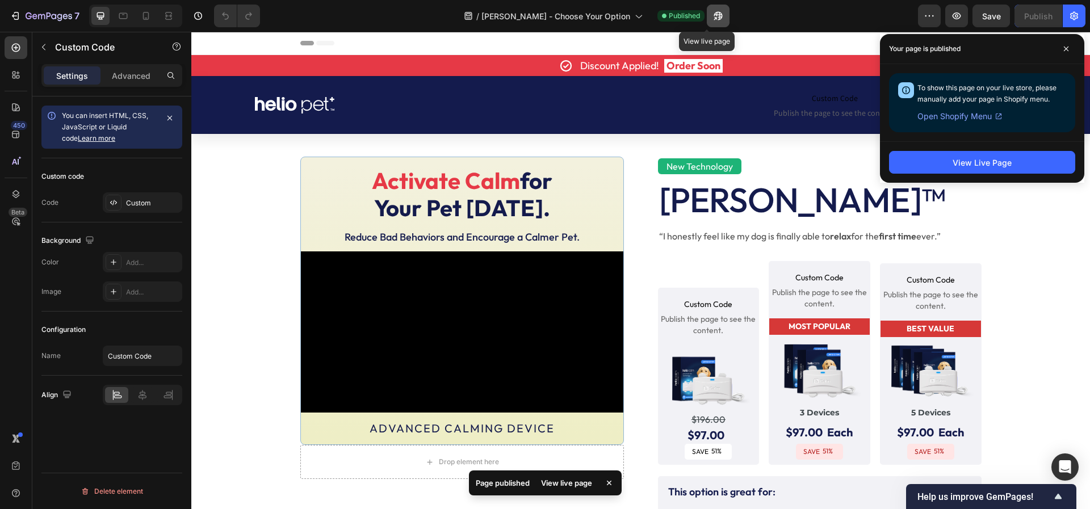
click at [714, 12] on icon "button" at bounding box center [718, 16] width 9 height 9
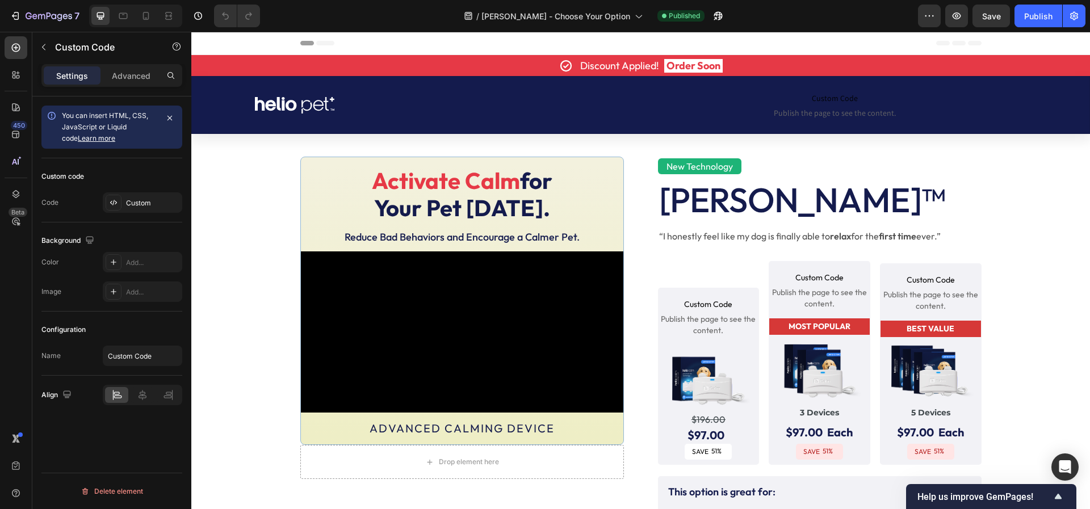
click at [215, 39] on span "Header" at bounding box center [225, 42] width 25 height 11
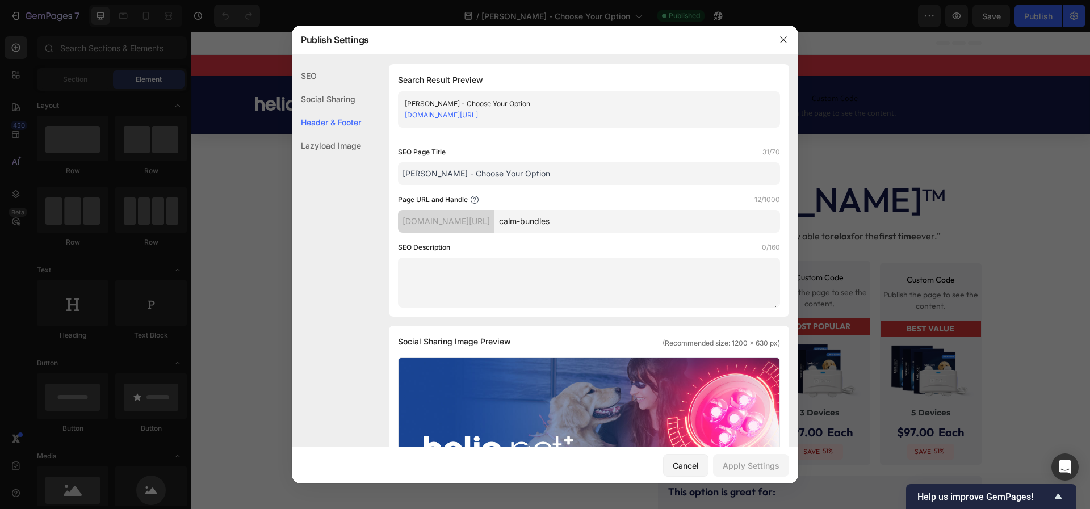
scroll to position [338, 0]
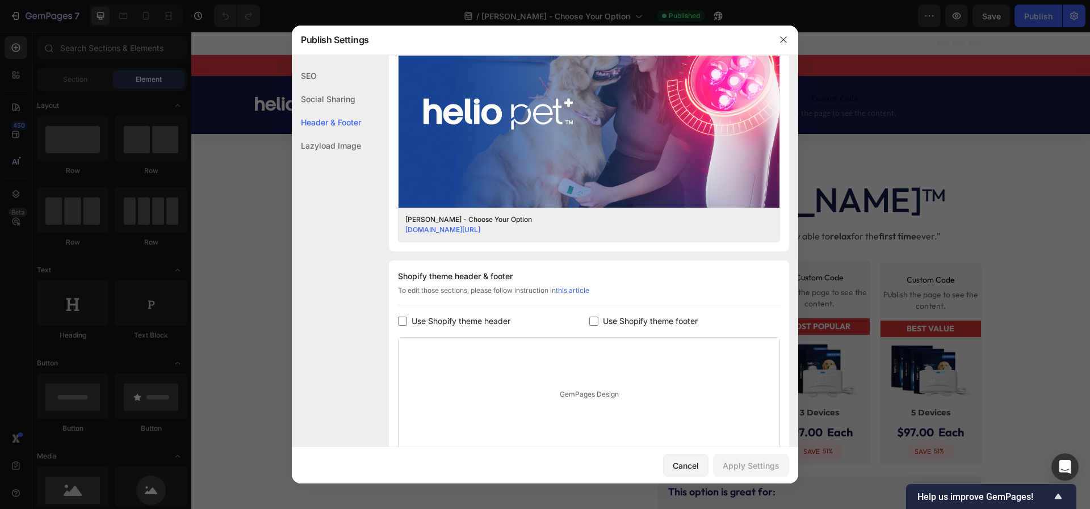
drag, startPoint x: 212, startPoint y: 40, endPoint x: 21, endPoint y: 9, distance: 193.9
click at [212, 40] on div at bounding box center [545, 254] width 1090 height 509
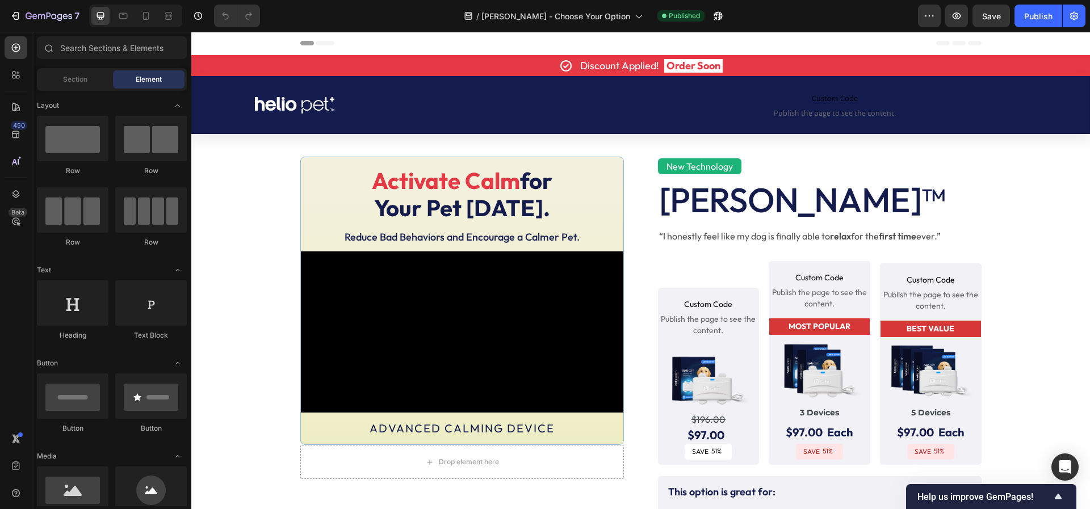
click at [213, 40] on span "Header" at bounding box center [225, 42] width 25 height 11
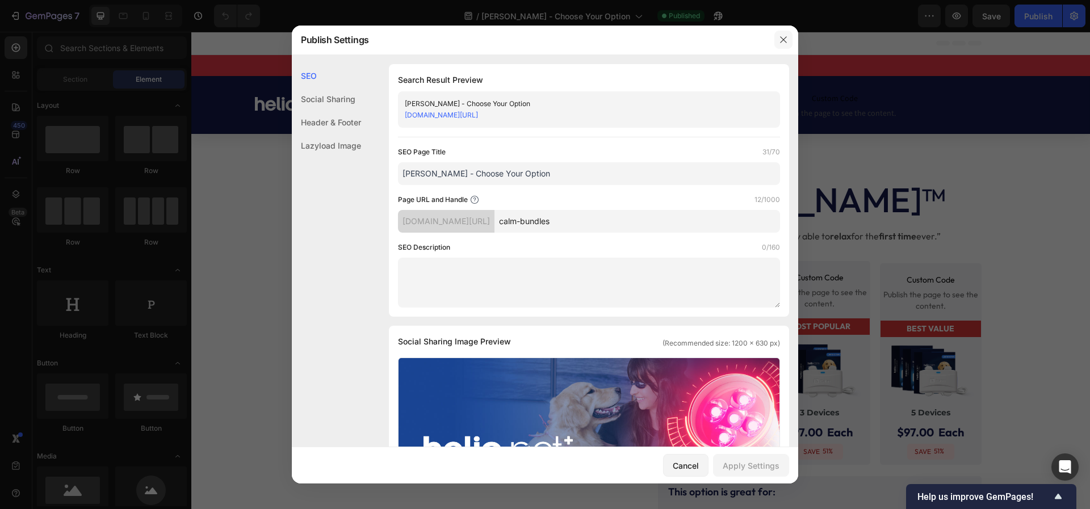
click at [777, 42] on button "button" at bounding box center [783, 40] width 18 height 18
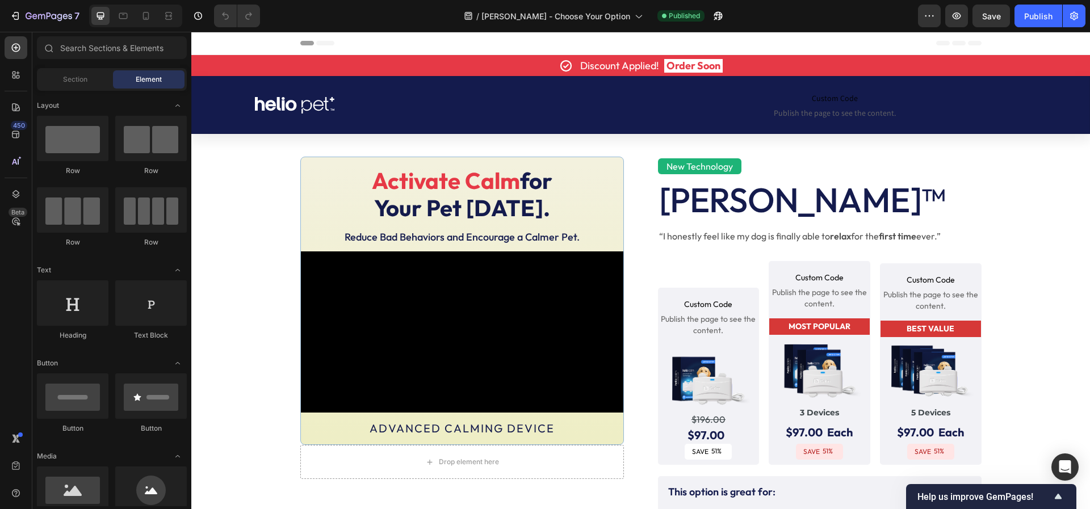
click at [214, 44] on span "Header" at bounding box center [225, 42] width 25 height 11
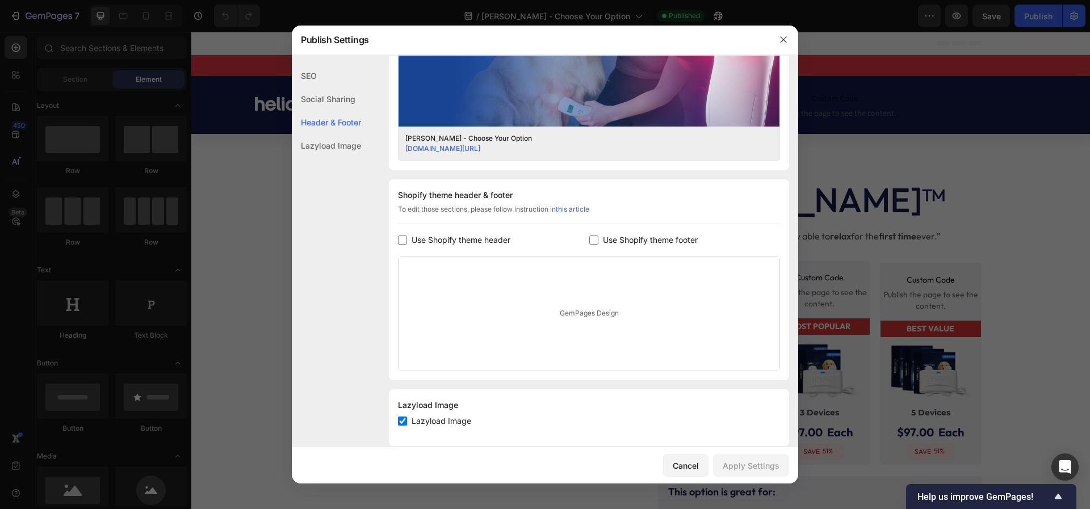
scroll to position [434, 0]
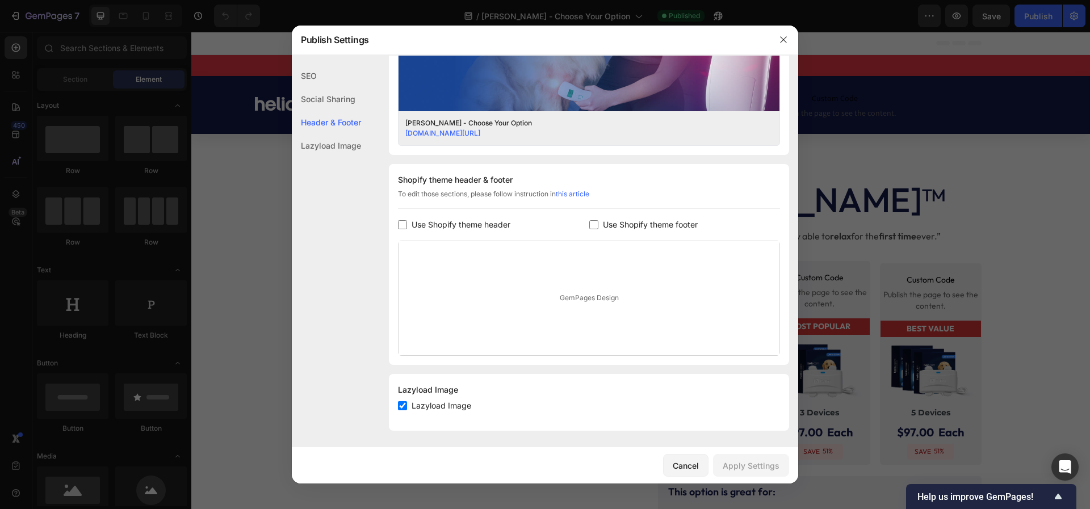
click at [318, 97] on div "Social Sharing" at bounding box center [326, 98] width 69 height 23
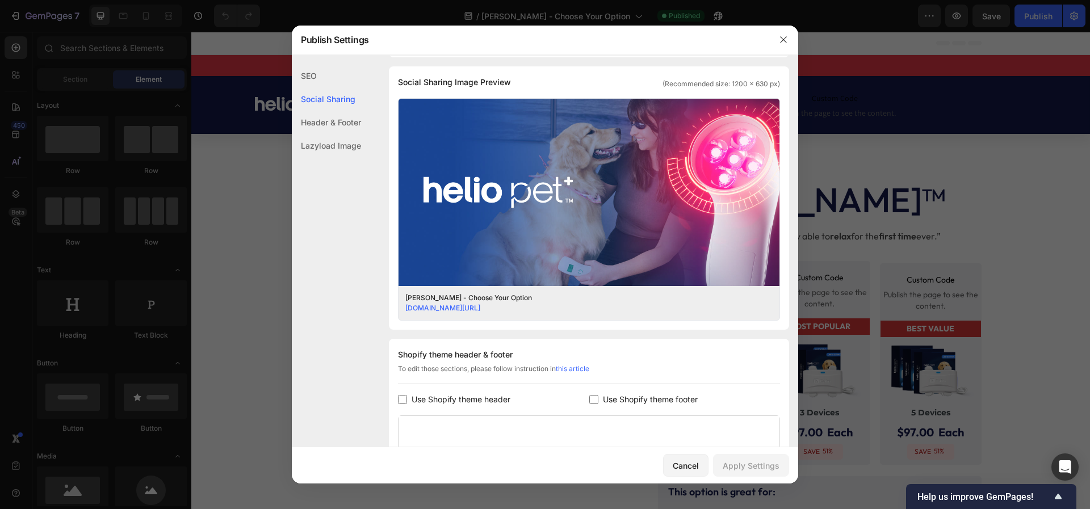
click at [329, 129] on div "Header & Footer" at bounding box center [326, 122] width 69 height 23
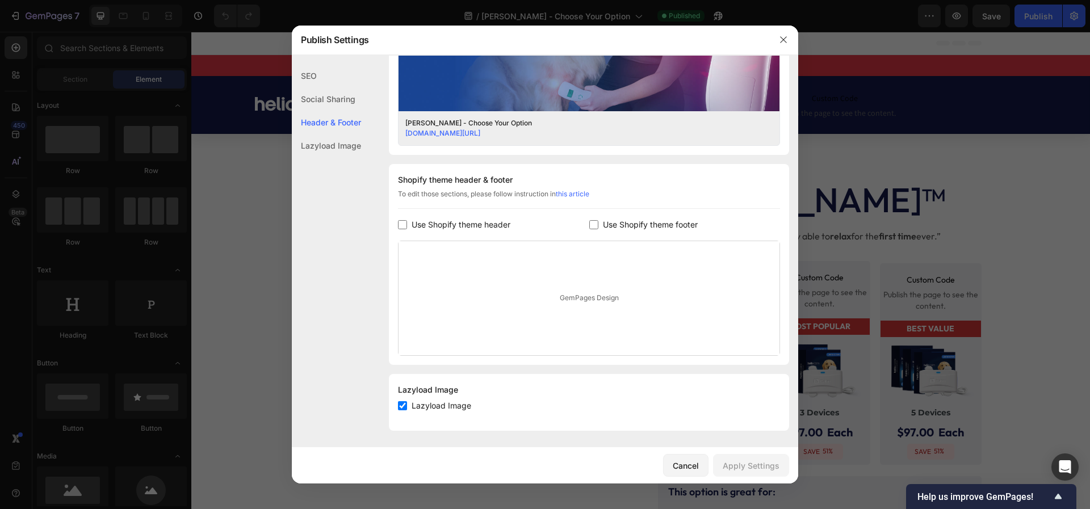
click at [329, 143] on div "Lazyload Image" at bounding box center [326, 145] width 69 height 23
click at [330, 95] on div "Social Sharing" at bounding box center [326, 98] width 69 height 23
click at [577, 291] on div "GemPages Design" at bounding box center [589, 298] width 381 height 114
click at [577, 307] on div "GemPages Design" at bounding box center [589, 298] width 381 height 114
click at [568, 192] on link "this article" at bounding box center [572, 194] width 33 height 9
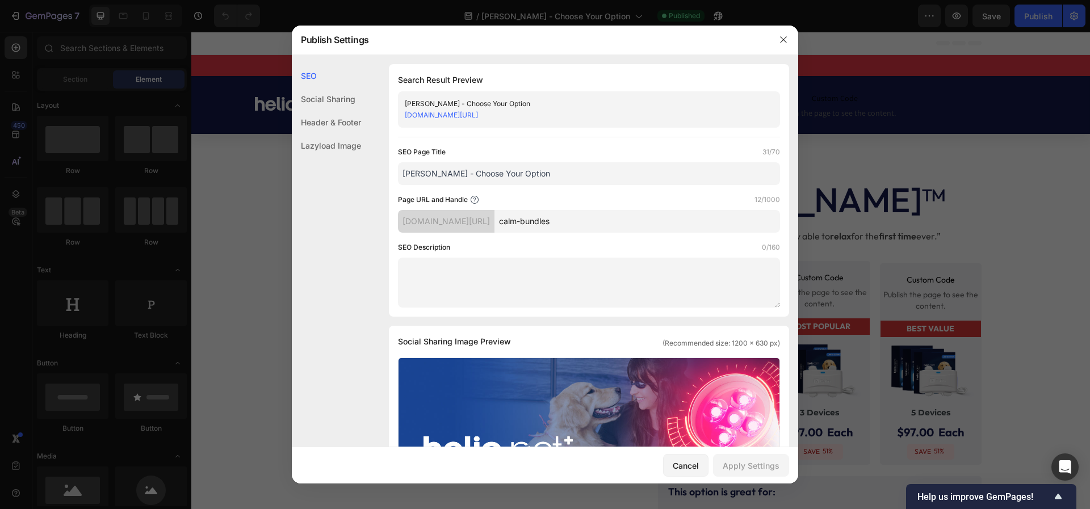
scroll to position [1, 0]
click at [358, 150] on div "Lazyload Image" at bounding box center [326, 145] width 69 height 23
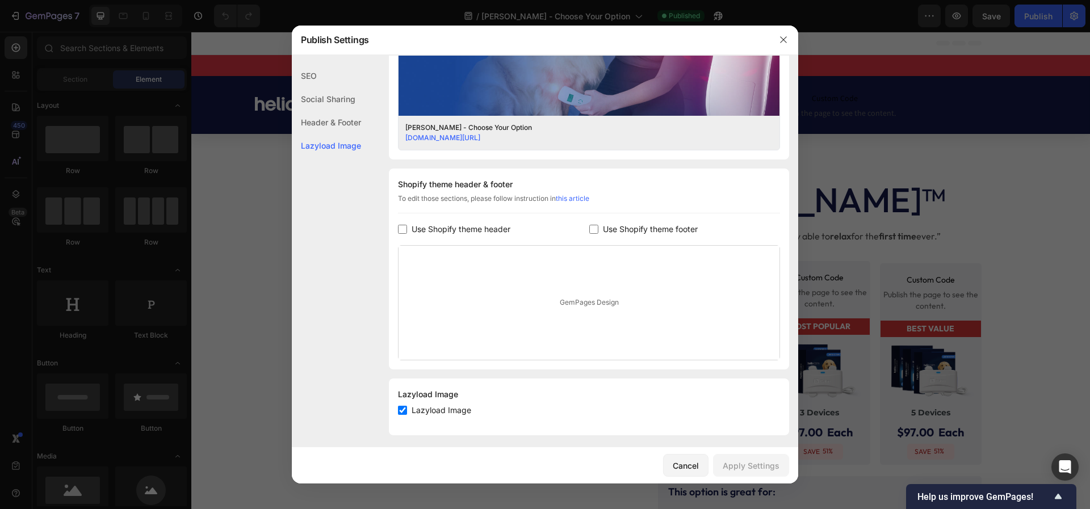
click at [350, 125] on div "Header & Footer" at bounding box center [326, 122] width 69 height 23
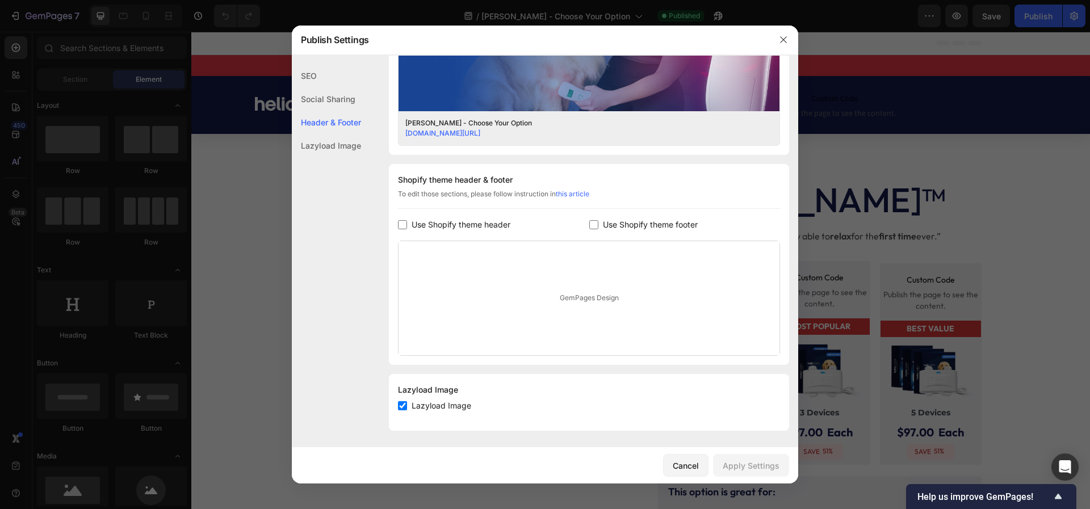
click at [347, 131] on div "Header & Footer" at bounding box center [326, 122] width 69 height 23
click at [347, 124] on div "Header & Footer" at bounding box center [326, 122] width 69 height 23
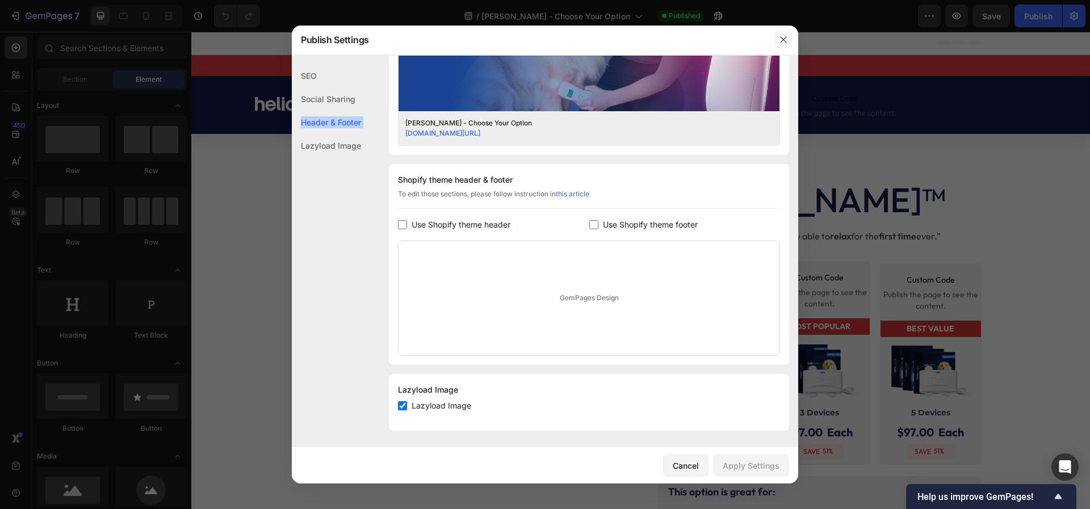
click at [781, 39] on icon "button" at bounding box center [783, 39] width 9 height 9
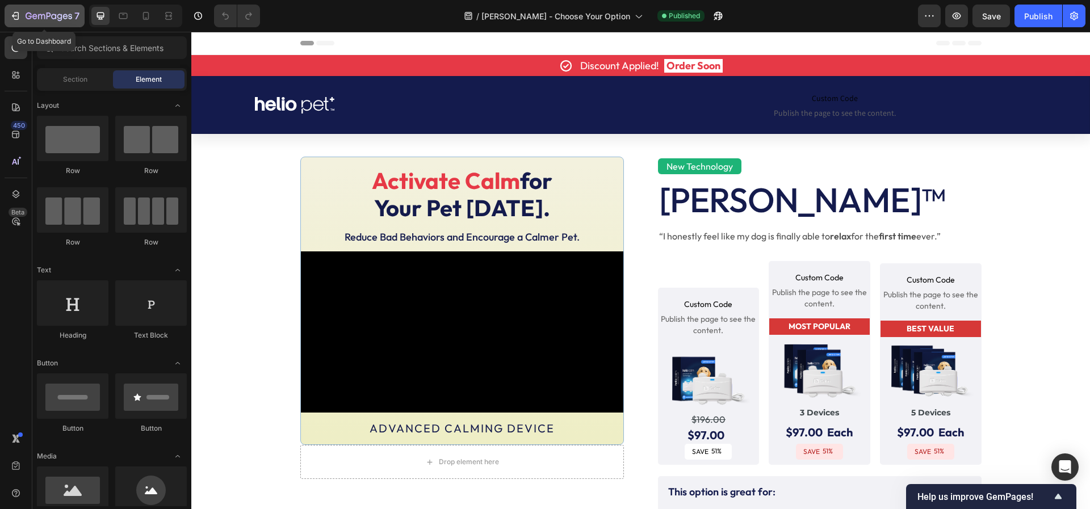
click at [49, 19] on icon "button" at bounding box center [49, 17] width 47 height 10
